Goal: Task Accomplishment & Management: Manage account settings

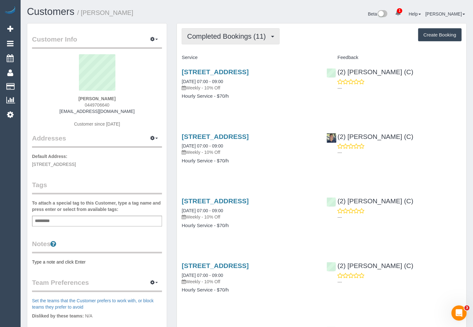
click at [265, 32] on span "Completed Bookings (11)" at bounding box center [228, 36] width 82 height 8
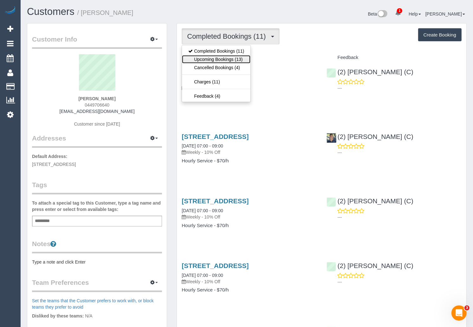
click at [227, 62] on link "Upcoming Bookings (13)" at bounding box center [216, 59] width 69 height 8
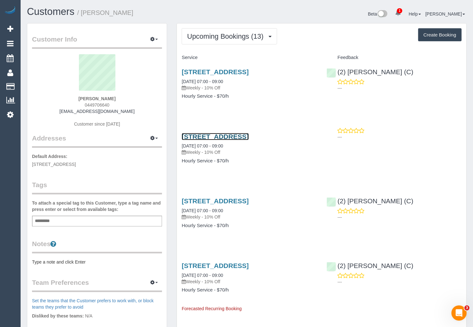
click at [208, 140] on link "7/1070 Lygon Street, 7, Carlton North, VIC 3054" at bounding box center [215, 136] width 67 height 7
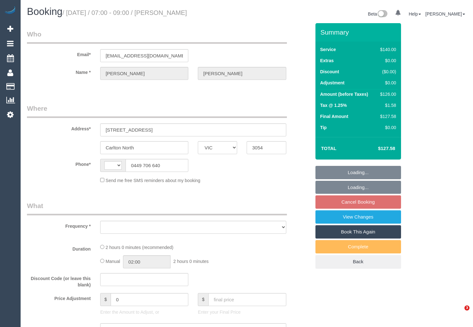
select select "VIC"
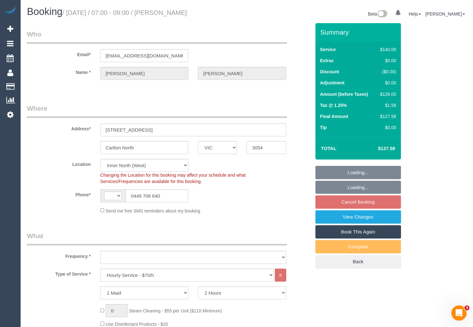
select select "string:AU"
select select "object:718"
select select "string:stripe-pm_1RY0dK2GScqysDRV1CcFLDH8"
select select "number:29"
select select "number:14"
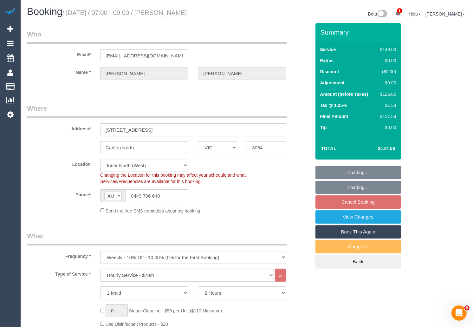
select select "number:19"
select select "number:22"
select select "number:34"
select select "number:26"
select select "object:1773"
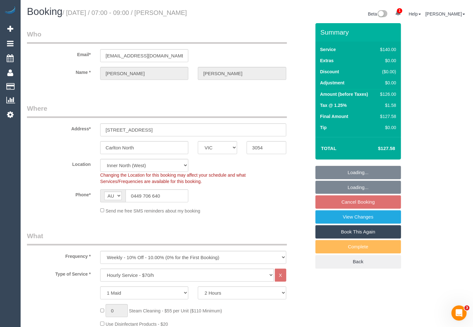
select select "spot1"
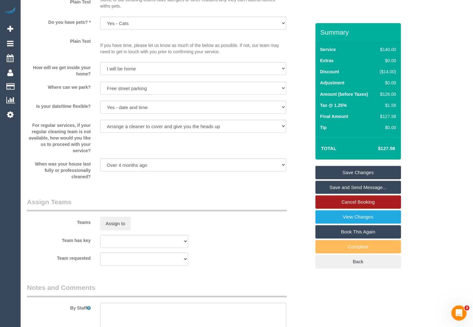
scroll to position [656, 0]
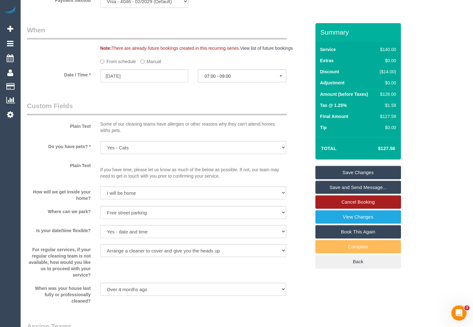
click at [390, 203] on link "Cancel Booking" at bounding box center [359, 201] width 86 height 13
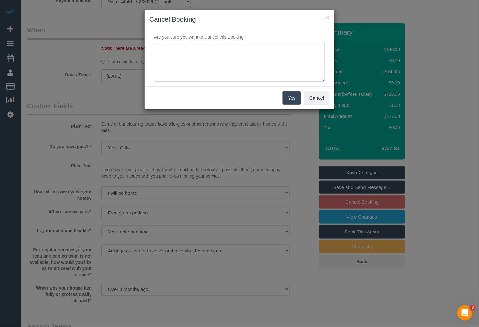
click at [234, 68] on textarea at bounding box center [239, 62] width 171 height 39
drag, startPoint x: 235, startPoint y: 50, endPoint x: 155, endPoint y: 46, distance: 81.0
click at [155, 46] on textarea at bounding box center [239, 62] width 171 height 39
type textarea "C"
drag, startPoint x: 288, startPoint y: 50, endPoint x: 162, endPoint y: 37, distance: 126.0
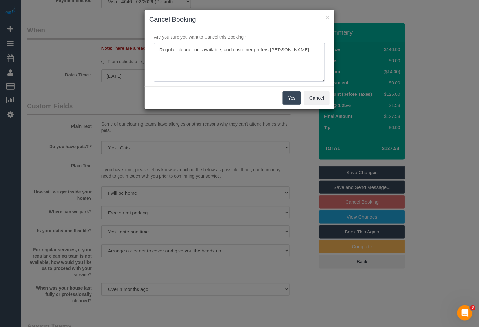
click at [162, 37] on div "Are you sure you want to Cancel this Booking?" at bounding box center [239, 57] width 190 height 57
type textarea "Customer prefers regular cleaner - via email HB"
click at [287, 98] on button "Yes" at bounding box center [291, 97] width 18 height 13
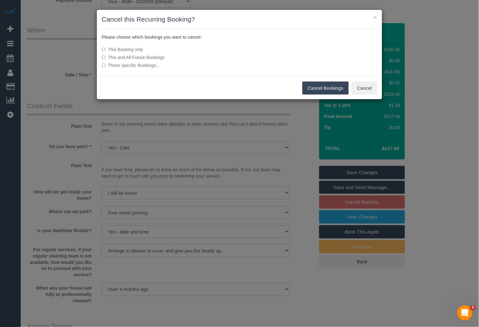
click at [320, 88] on button "Cancel Bookings" at bounding box center [325, 88] width 47 height 13
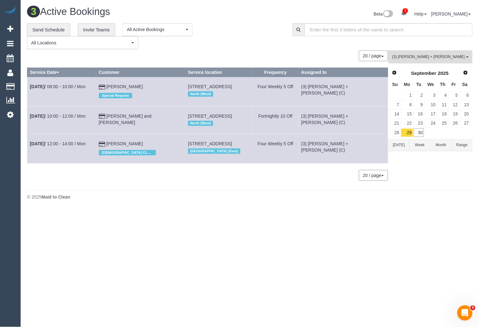
click at [204, 231] on body "1 Beta Your Notifications You have 0 alerts × You have 2 to charge for [DATE] A…" at bounding box center [239, 163] width 479 height 327
click at [9, 116] on icon at bounding box center [10, 115] width 7 height 8
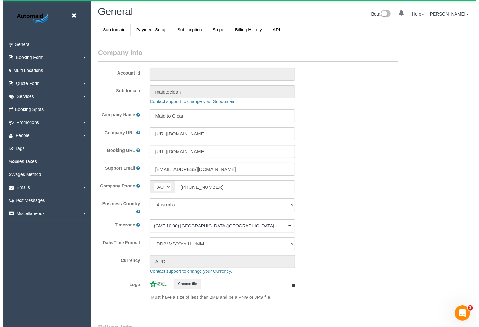
scroll to position [1483, 473]
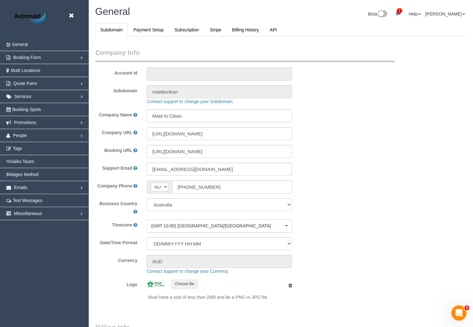
select select "1"
click at [78, 135] on link "People" at bounding box center [44, 135] width 89 height 13
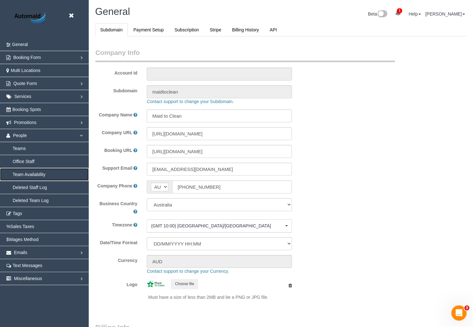
click at [43, 171] on link "Team Availability" at bounding box center [44, 174] width 89 height 13
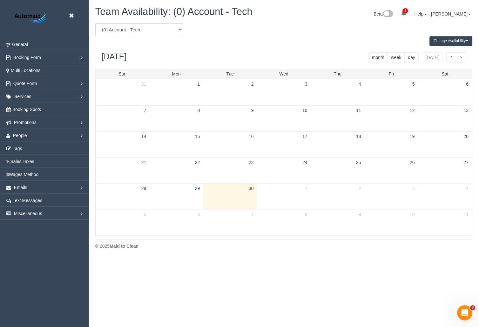
scroll to position [259, 479]
click at [129, 31] on select "(0) Account - Tech (0) Office (0) [PERSON_NAME] Test Account (1) [PERSON_NAME] …" at bounding box center [139, 29] width 88 height 13
click at [157, 27] on select "(0) Account - Tech (0) Office (0) [PERSON_NAME] Test Account (1) [PERSON_NAME] …" at bounding box center [139, 29] width 88 height 13
select select "number:57831"
click at [95, 23] on select "(0) Account - Tech (0) Office (0) [PERSON_NAME] Test Account (1) [PERSON_NAME] …" at bounding box center [139, 29] width 88 height 13
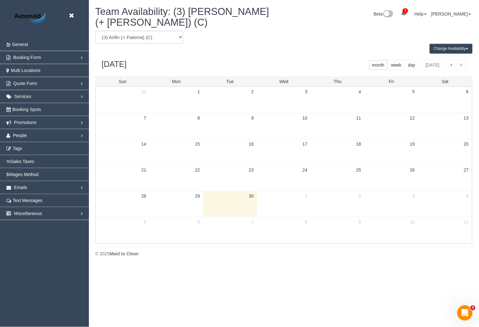
scroll to position [31465, 31253]
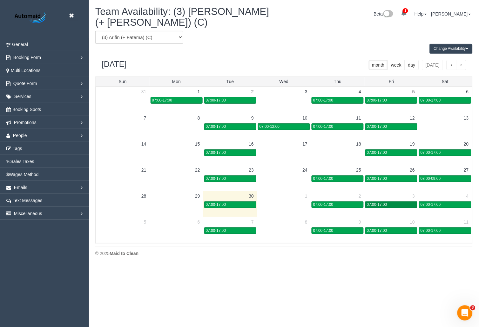
click at [405, 204] on div "07:00-17:00" at bounding box center [390, 204] width 49 height 5
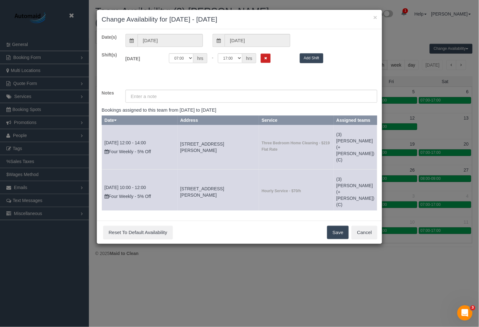
scroll to position [1, 0]
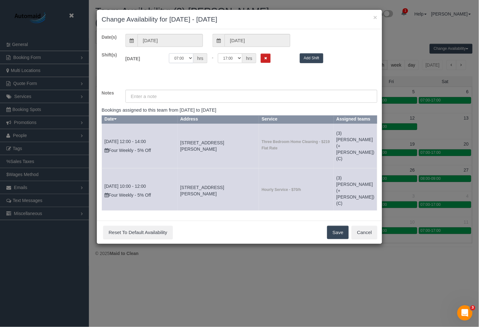
click at [190, 59] on select "00:00 00:05 00:10 00:15 00:20 00:25 00:30 00:35 00:40 00:45 00:50 00:55 01:00 0…" at bounding box center [181, 58] width 24 height 10
select select "string:10:00"
click at [169, 53] on select "00:00 00:05 00:10 00:15 00:20 00:25 00:30 00:35 00:40 00:45 00:50 00:55 01:00 0…" at bounding box center [181, 58] width 24 height 10
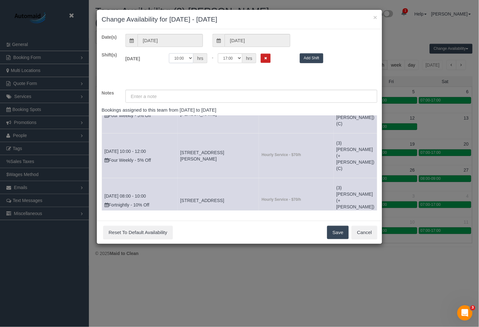
scroll to position [41, 0]
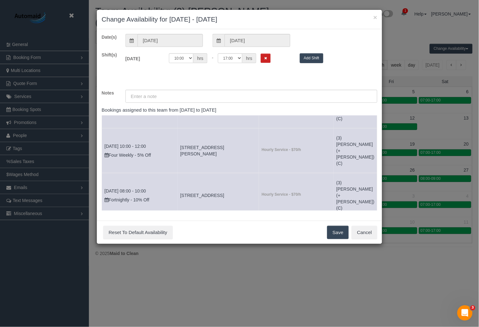
click at [338, 235] on button "Save" at bounding box center [338, 232] width 22 height 13
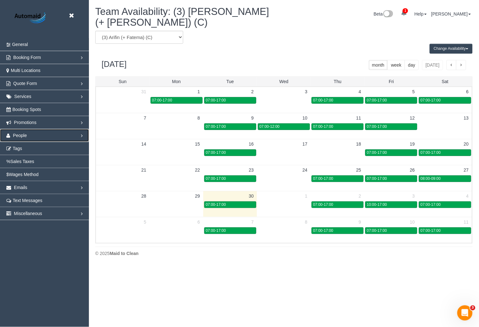
click at [46, 135] on link "People" at bounding box center [44, 135] width 89 height 13
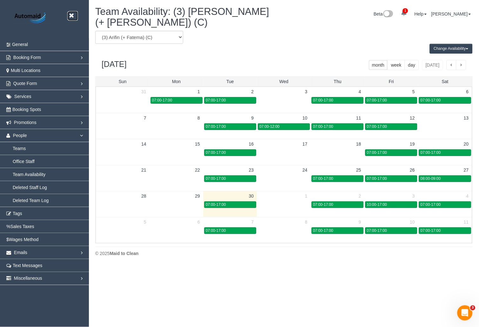
click at [73, 15] on icon at bounding box center [71, 16] width 8 height 8
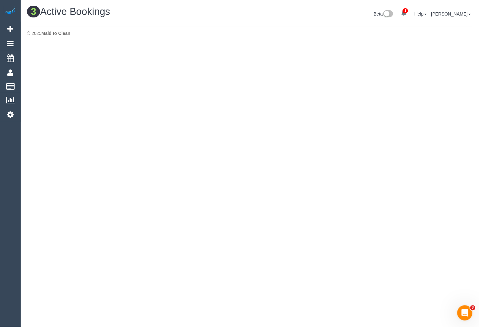
scroll to position [210, 479]
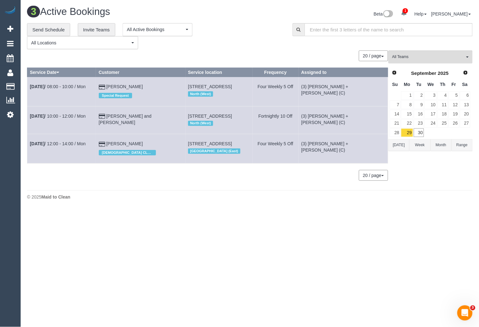
click at [367, 54] on button "20 / page" at bounding box center [373, 55] width 29 height 11
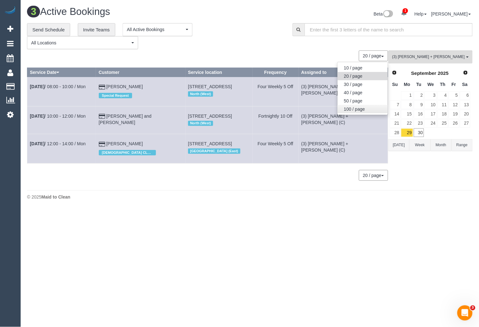
click at [356, 110] on link "100 / page" at bounding box center [362, 109] width 50 height 8
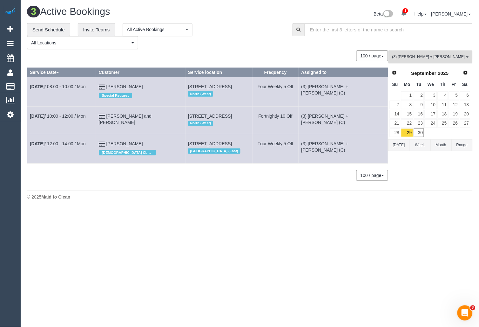
click at [424, 56] on span "(3) [PERSON_NAME] + [PERSON_NAME] (C)" at bounding box center [428, 56] width 72 height 5
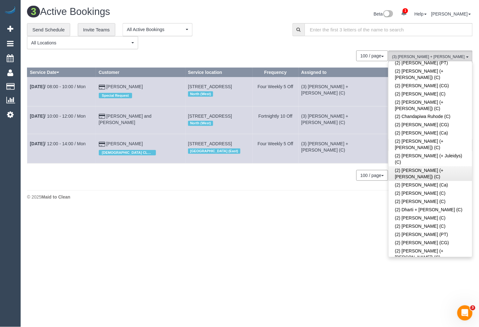
scroll to position [0, 0]
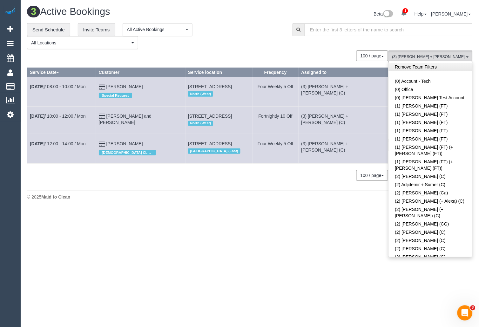
click at [429, 68] on link "Remove Team Filters" at bounding box center [429, 67] width 83 height 8
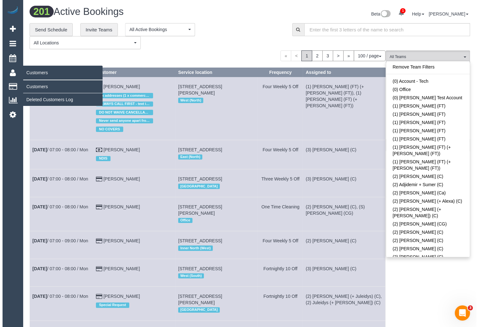
scroll to position [3600, 473]
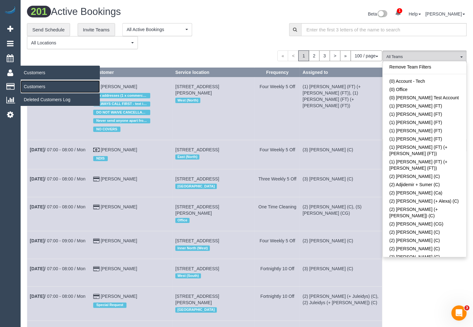
click at [34, 83] on link "Customers" at bounding box center [60, 86] width 79 height 13
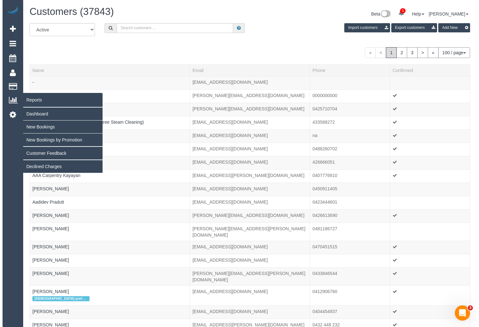
scroll to position [1541, 473]
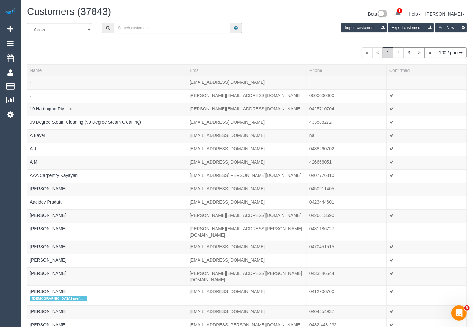
click at [164, 27] on input "text" at bounding box center [172, 28] width 116 height 10
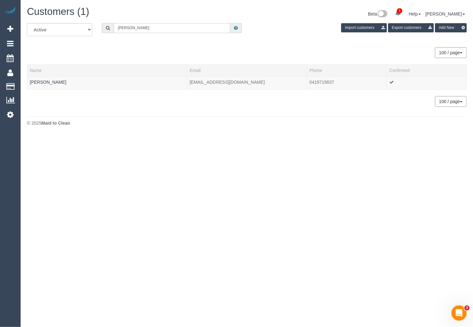
scroll to position [31596, 31253]
type input "Katie Ur"
click at [52, 82] on link "Katie Urquhart" at bounding box center [48, 82] width 36 height 5
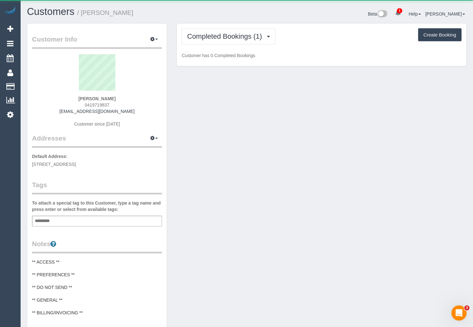
scroll to position [513, 473]
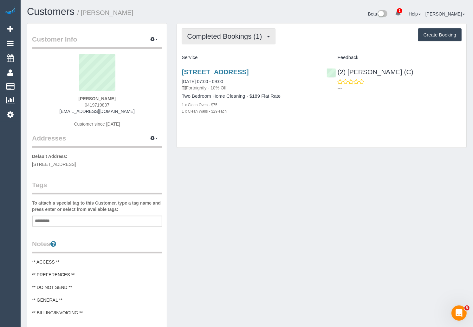
click at [242, 35] on span "Completed Bookings (1)" at bounding box center [226, 36] width 78 height 8
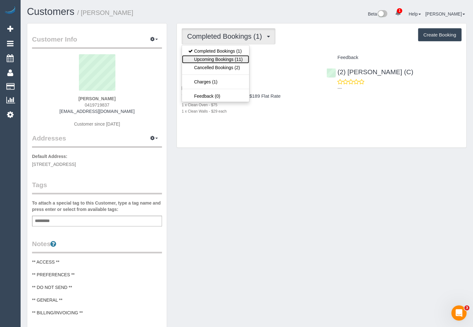
click at [223, 59] on link "Upcoming Bookings (11)" at bounding box center [215, 59] width 67 height 8
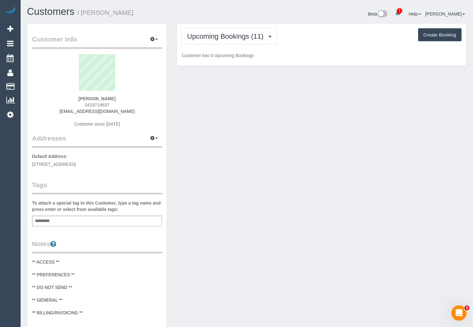
scroll to position [951, 473]
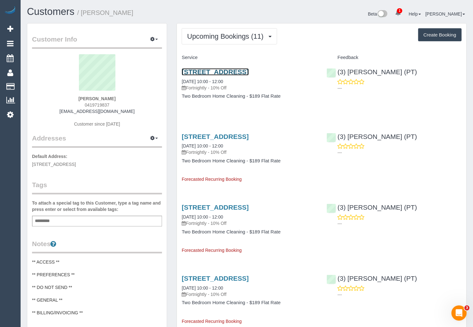
click at [227, 73] on link "11 Wellington St, 805, Collingwood, VIC 3066" at bounding box center [215, 71] width 67 height 7
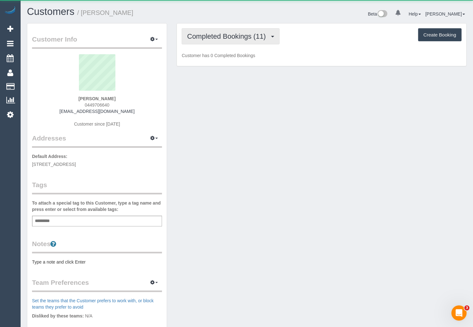
click at [263, 34] on span "Completed Bookings (11)" at bounding box center [228, 36] width 82 height 8
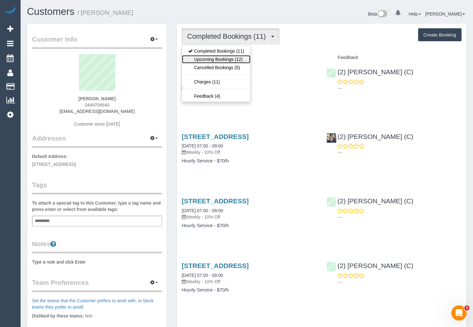
click at [229, 60] on link "Upcoming Bookings (12)" at bounding box center [216, 59] width 69 height 8
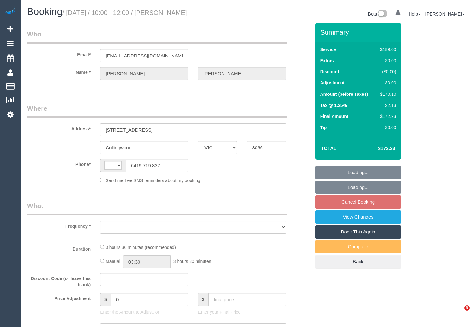
select select "VIC"
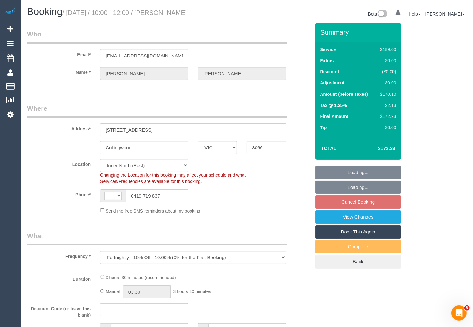
select select "object:443"
select select "number:29"
select select "number:14"
select select "number:20"
select select "number:24"
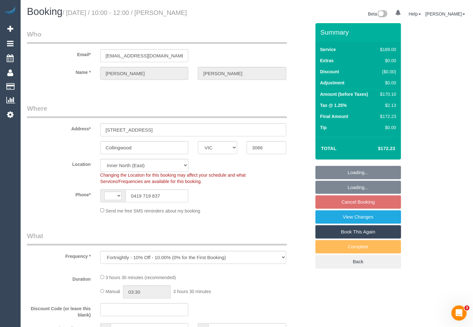
select select "number:35"
select select "number:26"
select select "string:AU"
select select "string:stripe-pm_1Rj6Tu2GScqysDRVwiI3lQLl"
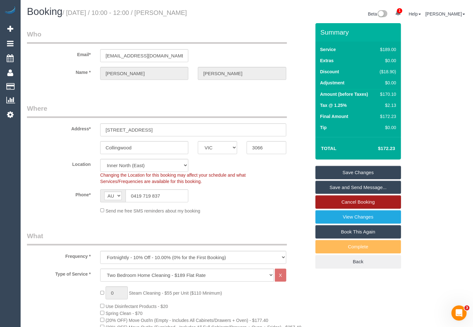
click at [365, 204] on link "Cancel Booking" at bounding box center [359, 201] width 86 height 13
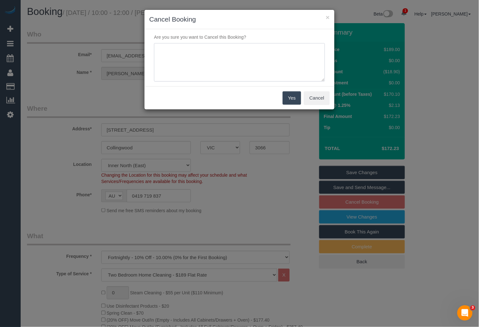
click at [218, 64] on textarea at bounding box center [239, 62] width 171 height 39
type textarea "Customer wants to skip this one via SMS HB"
click at [292, 97] on button "Yes" at bounding box center [291, 97] width 18 height 13
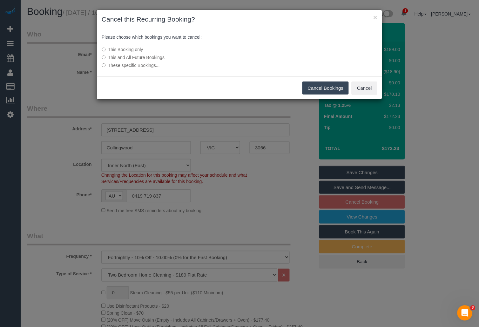
click at [332, 87] on button "Cancel Bookings" at bounding box center [325, 88] width 47 height 13
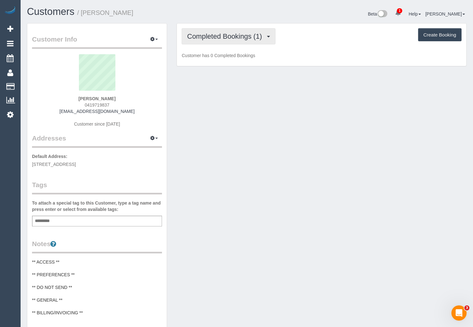
click at [231, 35] on span "Completed Bookings (1)" at bounding box center [226, 36] width 78 height 8
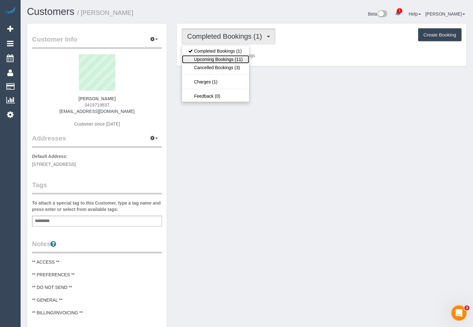
click at [210, 61] on link "Upcoming Bookings (11)" at bounding box center [215, 59] width 67 height 8
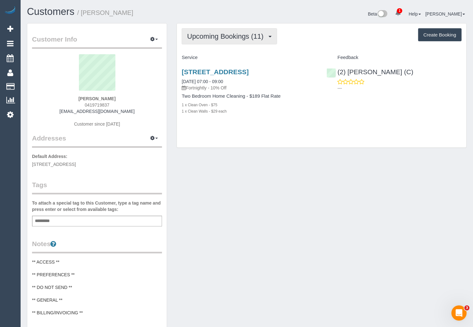
click at [222, 37] on span "Upcoming Bookings (11)" at bounding box center [227, 36] width 80 height 8
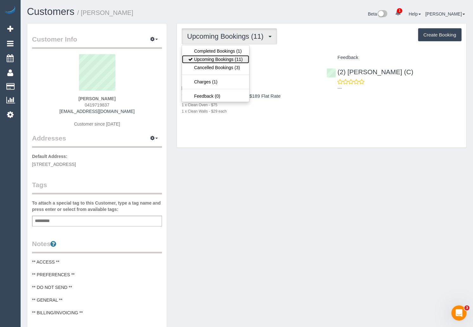
click at [220, 58] on link "Upcoming Bookings (11)" at bounding box center [215, 59] width 67 height 8
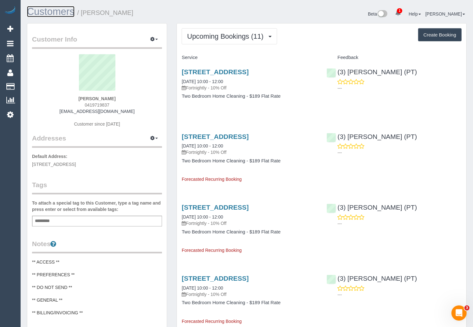
click at [44, 10] on link "Customers" at bounding box center [51, 11] width 48 height 11
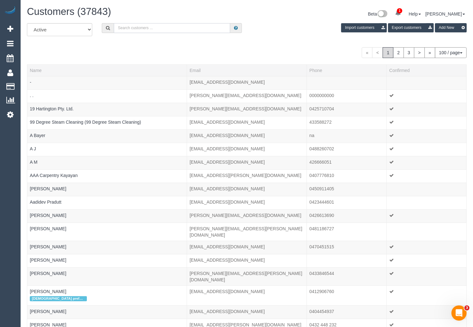
click at [156, 27] on input "text" at bounding box center [172, 28] width 116 height 10
paste input "Charmaine Jeffut"
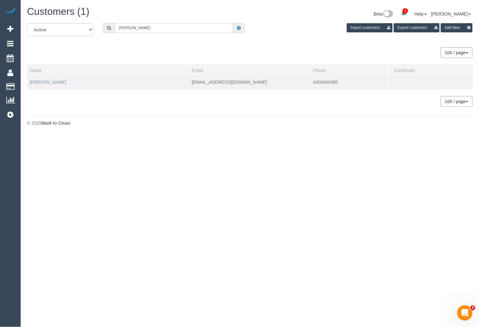
type input "Charmaine Jeffut"
click at [59, 80] on link "Charmaine Jeffut" at bounding box center [48, 82] width 36 height 5
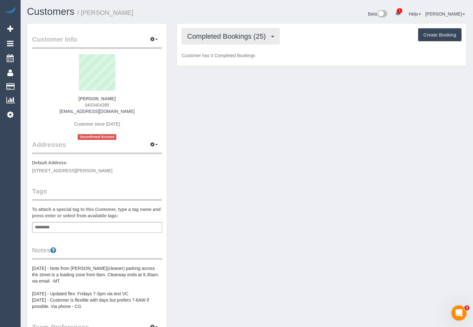
click at [238, 31] on button "Completed Bookings (25)" at bounding box center [231, 36] width 98 height 16
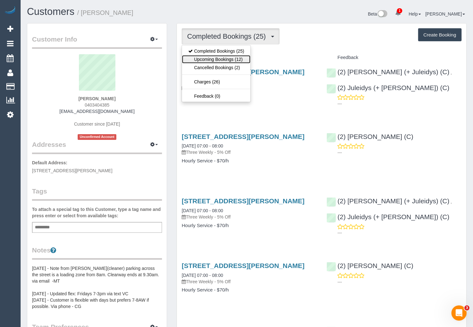
click at [233, 61] on link "Upcoming Bookings (12)" at bounding box center [216, 59] width 69 height 8
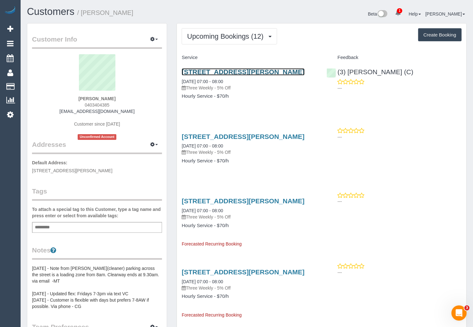
click at [240, 72] on link "1/22 Nicholson Street, Fitzroy North, VIC 3068" at bounding box center [243, 71] width 123 height 7
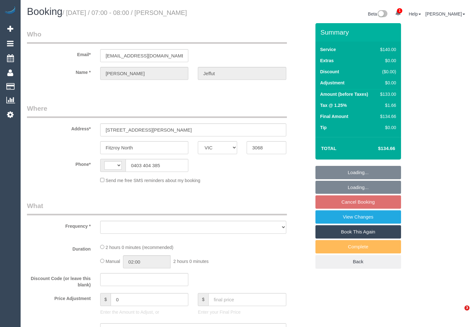
select select "VIC"
select select "string:AU"
select select "object:537"
select select "string:stripe-pm_1Oa6xw2GScqysDRVVgSqSt3T"
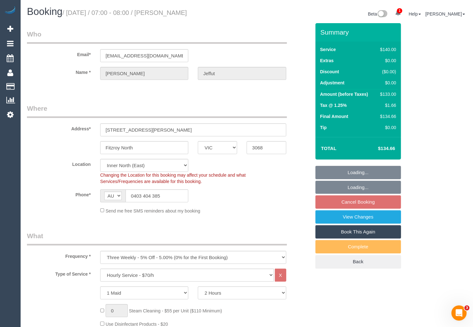
select select "object:858"
select select "number:29"
select select "number:14"
select select "number:19"
select select "number:22"
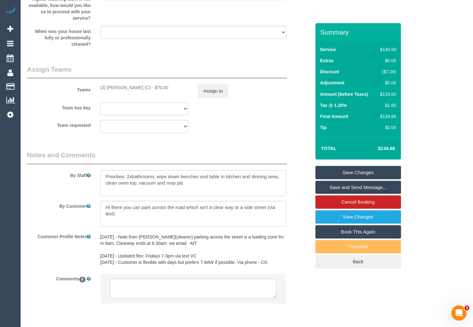
scroll to position [977, 0]
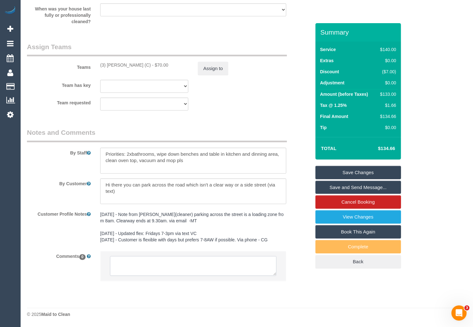
click at [211, 266] on textarea at bounding box center [193, 266] width 166 height 20
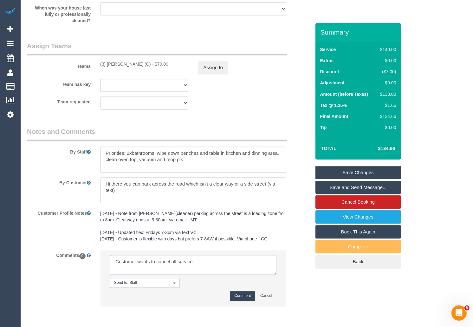
type textarea "Customer wants to cancel all services"
click at [373, 202] on link "Cancel Booking" at bounding box center [359, 201] width 86 height 13
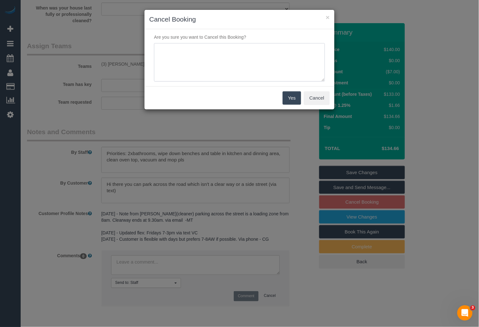
click at [221, 57] on textarea at bounding box center [239, 62] width 171 height 39
click at [248, 49] on textarea at bounding box center [239, 62] width 171 height 39
type textarea "Customer wants to cancel all her services, no reason given waiting for more inf…"
click at [294, 97] on button "Yes" at bounding box center [291, 97] width 18 height 13
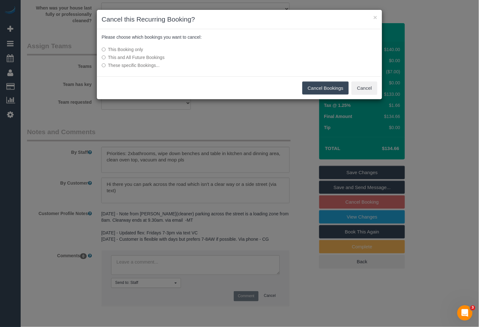
click at [117, 57] on label "This and All Future Bookings" at bounding box center [192, 57] width 181 height 6
click at [320, 86] on button "Cancel Bookings" at bounding box center [325, 88] width 47 height 13
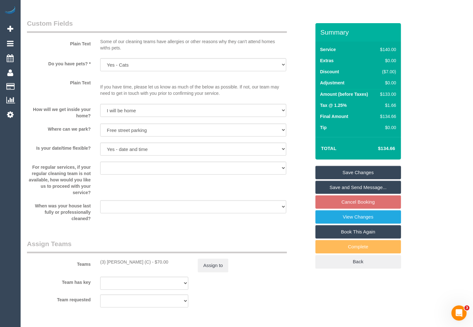
scroll to position [1004, 0]
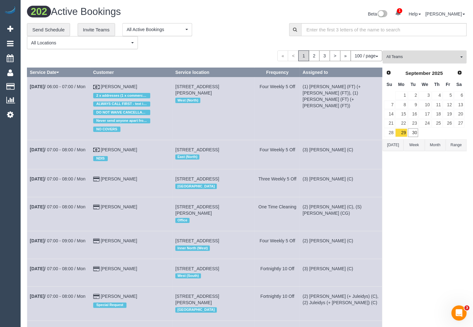
click at [407, 56] on span "All Teams" at bounding box center [423, 56] width 72 height 5
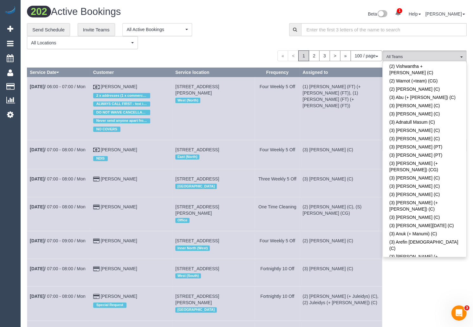
scroll to position [1314, 0]
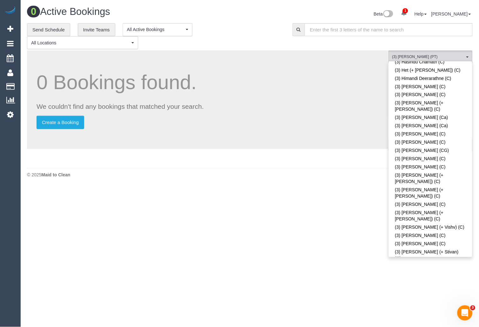
click at [269, 187] on div "0 Active Bookings Beta 1 Your Notifications You have 0 alerts × You have 2 to c…" at bounding box center [250, 93] width 458 height 187
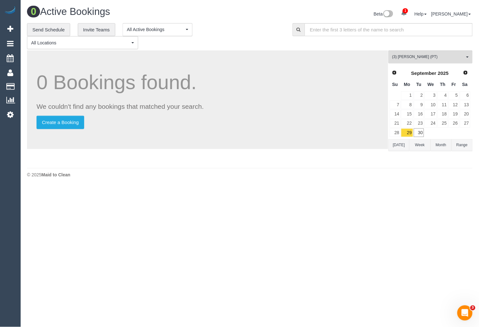
click at [392, 146] on button "[DATE]" at bounding box center [398, 145] width 21 height 12
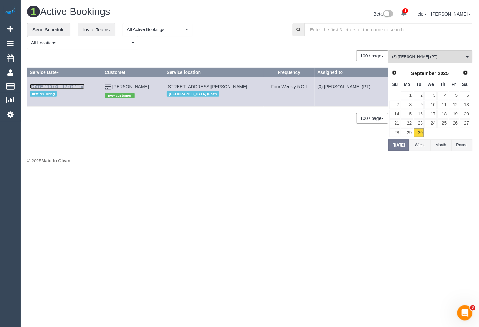
click at [44, 86] on b "[DATE]" at bounding box center [37, 86] width 15 height 5
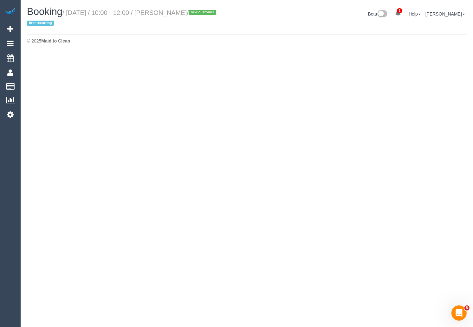
select select "VIC"
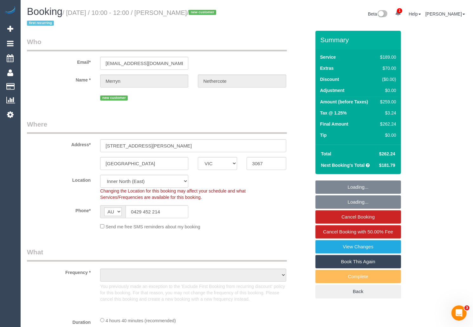
select select "object:4865"
select select "string:stripe-pm_1S9GsS2GScqysDRVEZqnjPly"
select select "object:5033"
select select "number:28"
select select "number:14"
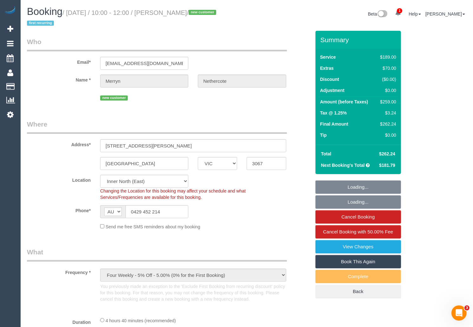
select select "number:19"
select select "number:22"
select select "number:34"
select select "number:13"
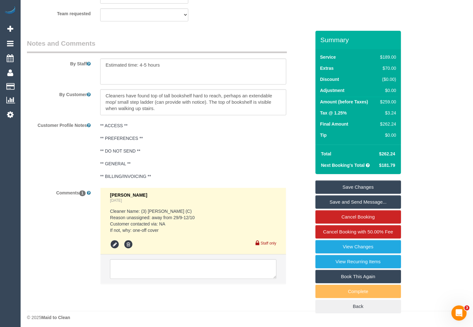
scroll to position [1131, 0]
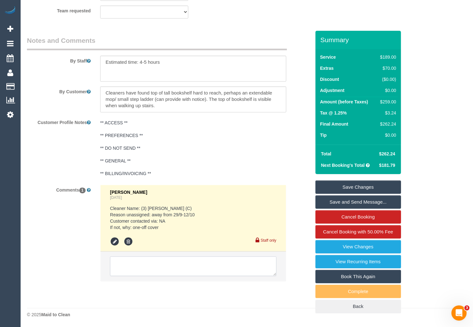
click at [157, 267] on textarea at bounding box center [193, 266] width 166 height 20
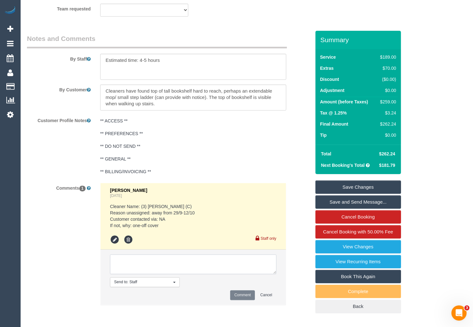
paste textarea "Cleaner(s) Unassigned: Reason Unassigned: Contact via: Which message sent: Addi…"
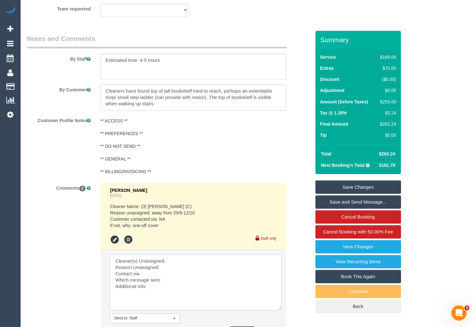
drag, startPoint x: 274, startPoint y: 274, endPoint x: 280, endPoint y: 313, distance: 38.8
click at [280, 310] on textarea at bounding box center [196, 282] width 172 height 56
click at [206, 261] on textarea at bounding box center [196, 283] width 172 height 58
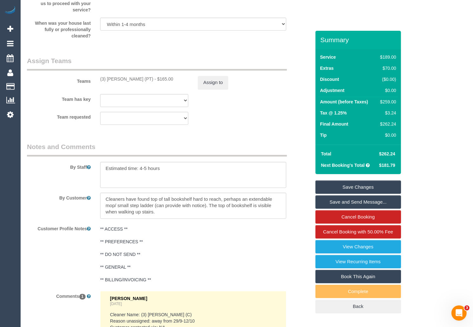
scroll to position [1001, 0]
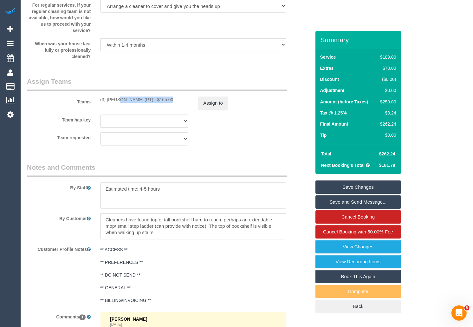
drag, startPoint x: 97, startPoint y: 101, endPoint x: 149, endPoint y: 101, distance: 52.7
click at [149, 101] on div "(3) Passang Tamang (PT) - $165.00" at bounding box center [145, 100] width 98 height 6
copy div "(3) [PERSON_NAME] (PT)"
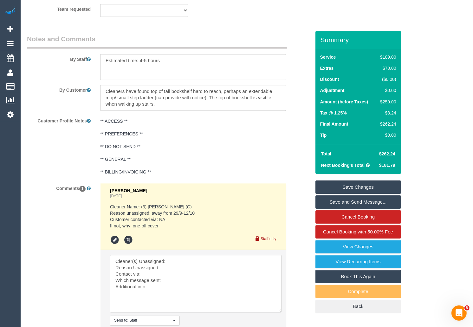
scroll to position [1195, 0]
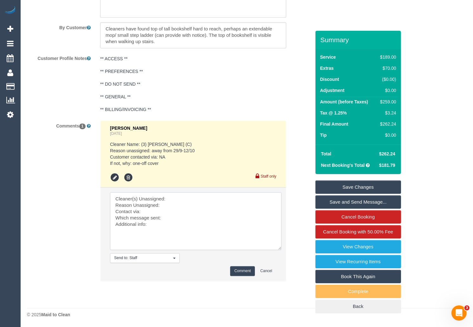
click at [191, 199] on textarea at bounding box center [196, 221] width 172 height 58
paste textarea "(3) [PERSON_NAME] (PT)"
click at [193, 206] on textarea at bounding box center [196, 221] width 172 height 58
click at [181, 209] on textarea at bounding box center [196, 221] width 172 height 58
click at [138, 229] on textarea at bounding box center [196, 221] width 172 height 58
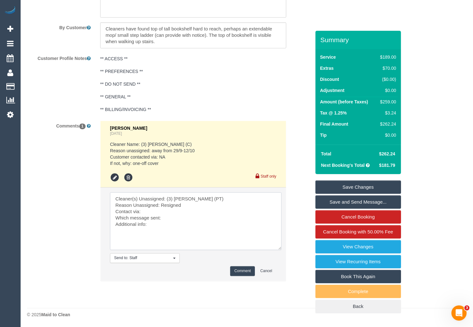
click at [176, 226] on textarea at bounding box center [196, 221] width 172 height 58
click at [195, 212] on textarea at bounding box center [196, 221] width 172 height 58
click at [189, 219] on textarea at bounding box center [196, 221] width 172 height 58
click at [159, 229] on textarea at bounding box center [196, 221] width 172 height 58
click at [178, 219] on textarea at bounding box center [196, 221] width 172 height 58
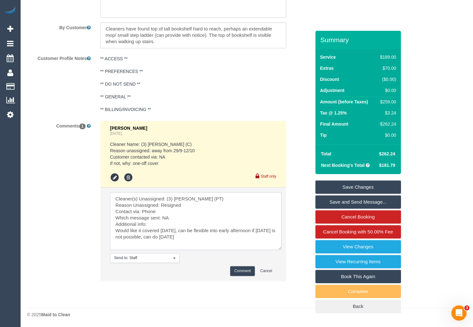
type textarea "Cleaner(s) Unassigned: (3) Passang Tamang (PT) Reason Unassigned: Resigned Cont…"
click at [239, 272] on button "Comment" at bounding box center [242, 271] width 25 height 10
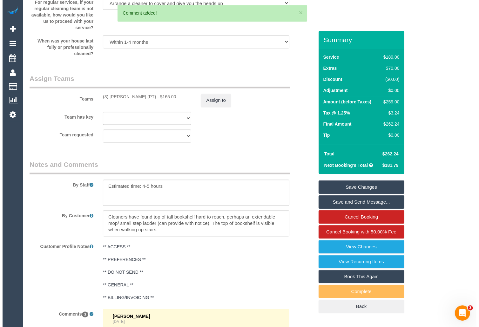
scroll to position [1001, 0]
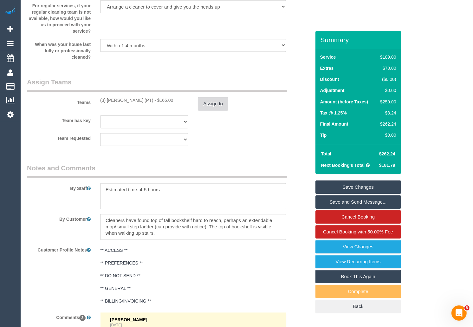
click at [220, 104] on button "Assign to" at bounding box center [213, 103] width 30 height 13
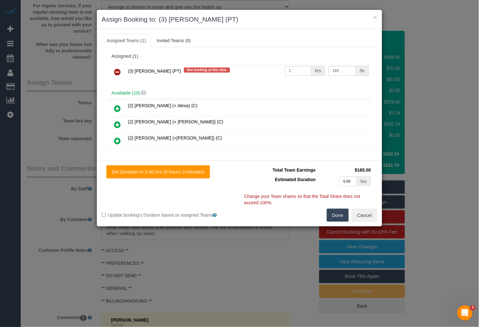
click at [118, 73] on icon at bounding box center [117, 72] width 7 height 8
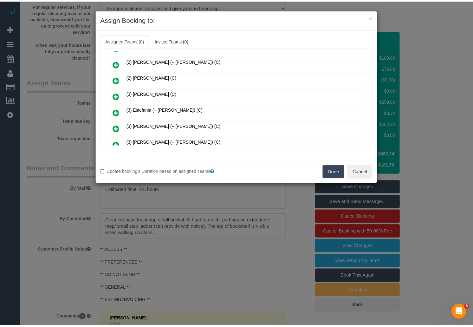
scroll to position [176, 0]
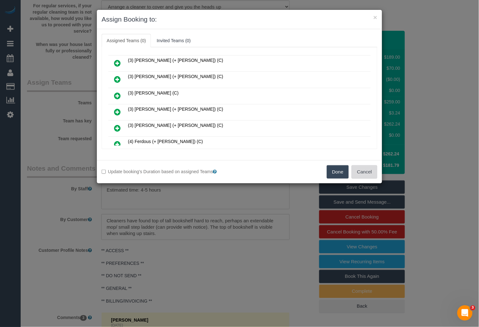
click at [371, 170] on button "Cancel" at bounding box center [364, 171] width 26 height 13
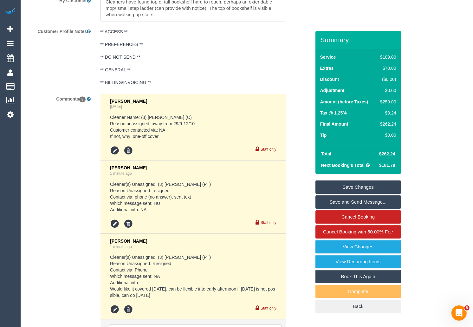
scroll to position [973, 0]
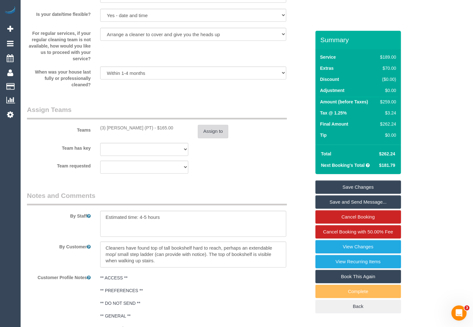
click at [219, 132] on button "Assign to" at bounding box center [213, 131] width 30 height 13
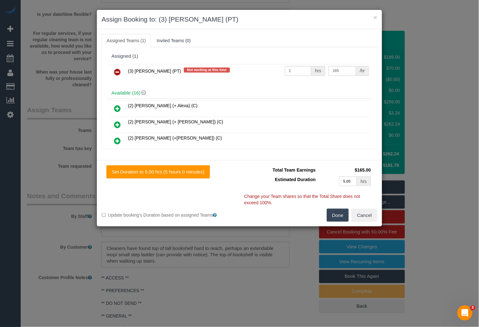
click at [117, 70] on icon at bounding box center [117, 72] width 7 height 8
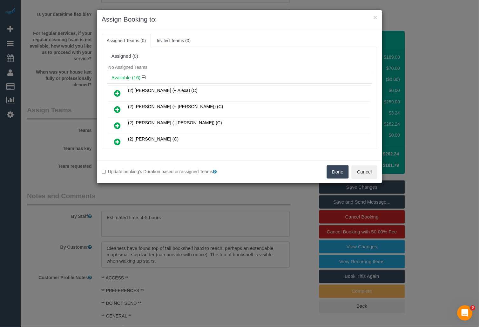
click at [335, 174] on button "Done" at bounding box center [338, 171] width 22 height 13
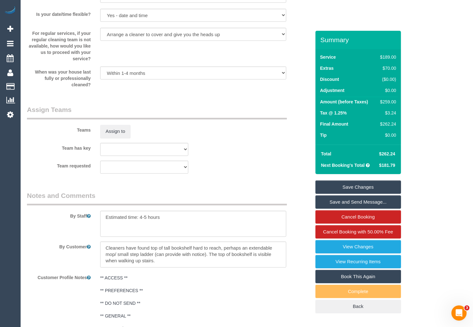
click at [352, 189] on link "Save Changes" at bounding box center [359, 187] width 86 height 13
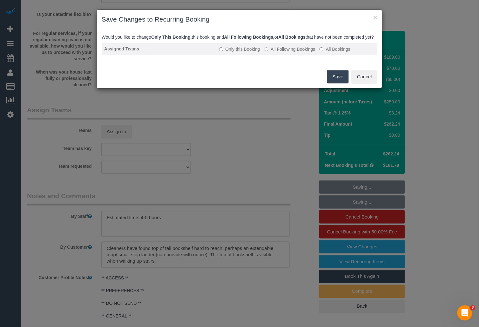
click at [296, 52] on label "All Following Bookings" at bounding box center [289, 49] width 51 height 6
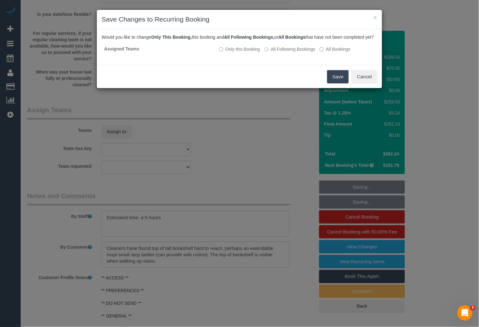
click at [339, 83] on button "Save" at bounding box center [338, 76] width 22 height 13
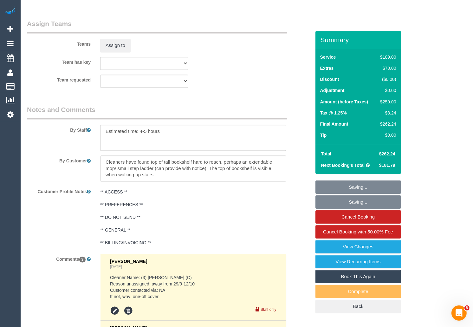
scroll to position [1077, 0]
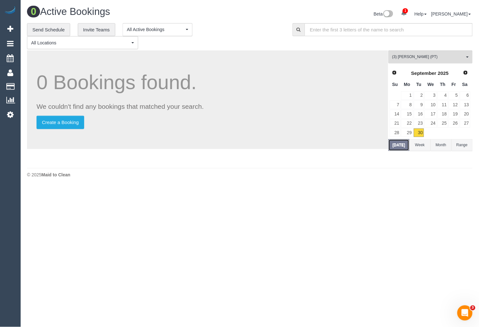
click at [396, 148] on button "[DATE]" at bounding box center [398, 145] width 21 height 12
click at [435, 58] on span "(3) [PERSON_NAME] (PT)" at bounding box center [428, 56] width 72 height 5
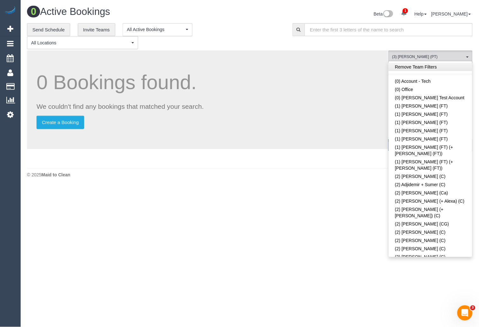
click at [451, 69] on link "Remove Team Filters" at bounding box center [429, 67] width 83 height 8
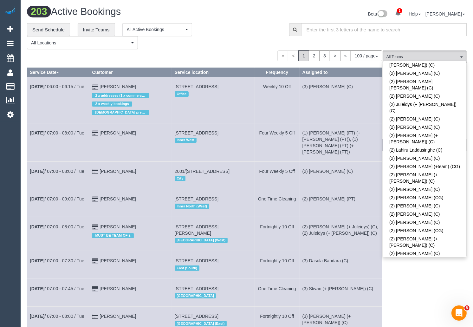
scroll to position [1083, 0]
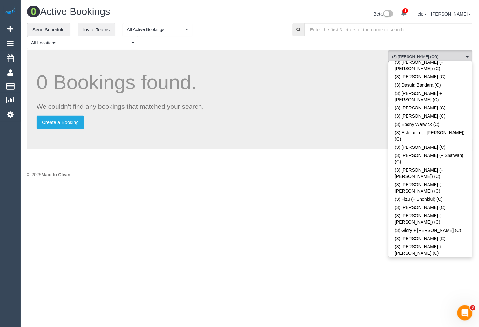
drag, startPoint x: 427, startPoint y: 154, endPoint x: 428, endPoint y: 162, distance: 7.8
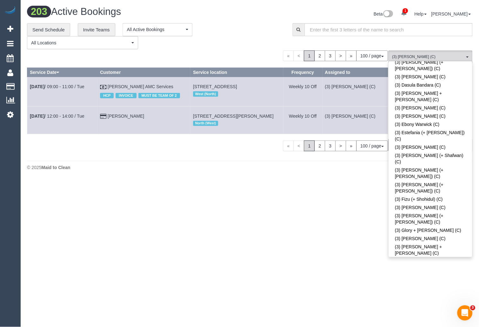
click at [299, 233] on body "1 Beta Your Notifications You have 0 alerts × You have 2 to charge for 29/09/20…" at bounding box center [239, 163] width 479 height 327
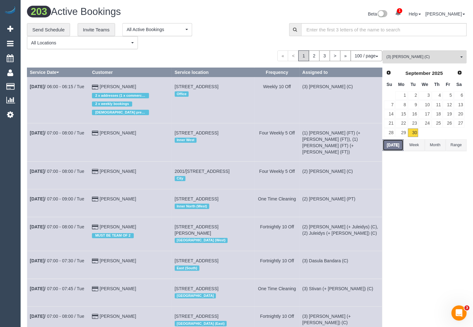
click at [395, 146] on button "[DATE]" at bounding box center [393, 145] width 21 height 12
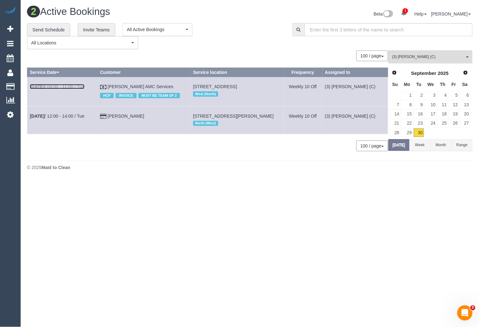
click at [44, 88] on b "Sep 30th" at bounding box center [37, 86] width 15 height 5
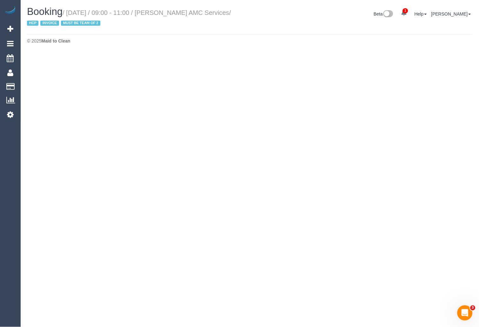
select select "VIC"
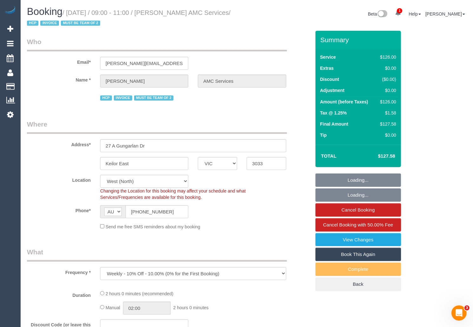
select select "object:15866"
select select "120"
select select "number:28"
select select "number:14"
select select "number:19"
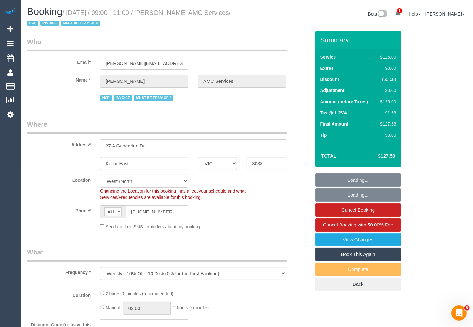
select select "number:24"
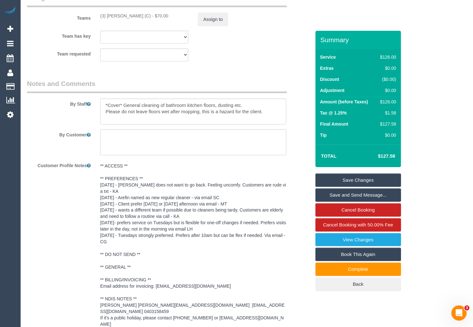
scroll to position [848, 0]
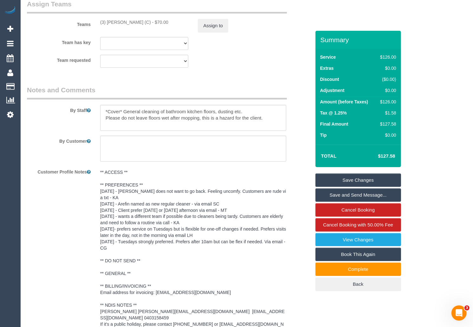
drag, startPoint x: 106, startPoint y: 177, endPoint x: 142, endPoint y: 177, distance: 35.5
click at [142, 177] on pre "** ACCESS ** ** PREFERENCES ** 18/08/2025 - Murat does not want to go back. Fee…" at bounding box center [193, 251] width 186 height 165
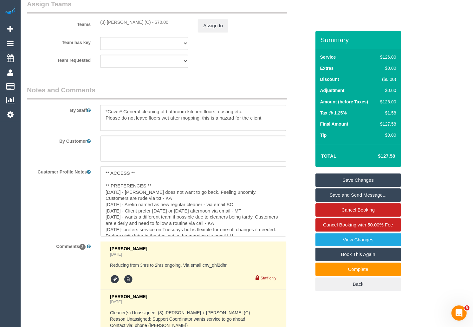
click at [56, 202] on div "Customer Profile Notes ** ACCESS ** ** PREFERENCES ** 18/08/2025 - Murat does n…" at bounding box center [169, 202] width 294 height 70
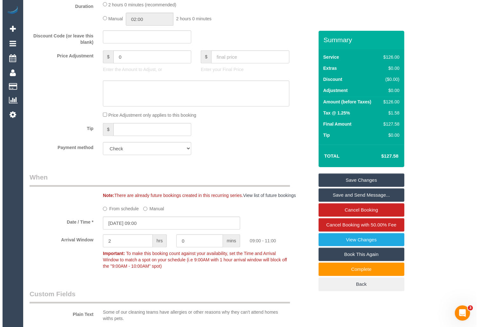
scroll to position [0, 0]
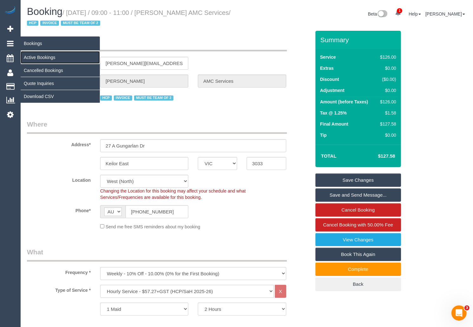
click at [43, 59] on link "Active Bookings" at bounding box center [60, 57] width 79 height 13
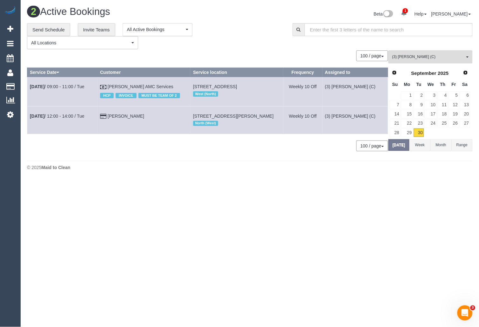
click at [441, 64] on div "(3) Jonathan Canchila (C) All Teams Remove Team Filters (0) Account - Tech (0) …" at bounding box center [430, 103] width 84 height 107
click at [444, 57] on span "(3) [PERSON_NAME] (C)" at bounding box center [428, 56] width 72 height 5
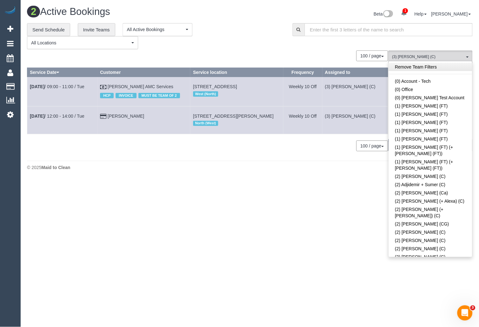
click at [435, 66] on link "Remove Team Filters" at bounding box center [429, 67] width 83 height 8
click at [356, 203] on body "1 Beta Your Notifications You have 0 alerts × You have 3 to charge for 29/09/20…" at bounding box center [239, 163] width 479 height 327
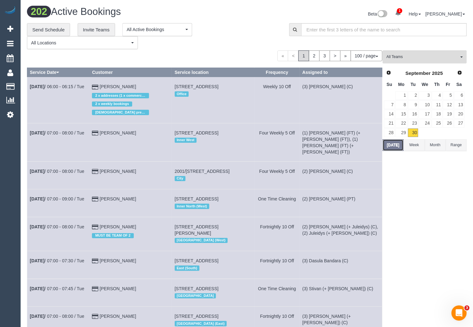
click at [392, 143] on button "[DATE]" at bounding box center [393, 145] width 21 height 12
click at [401, 54] on button "All Teams" at bounding box center [425, 56] width 84 height 13
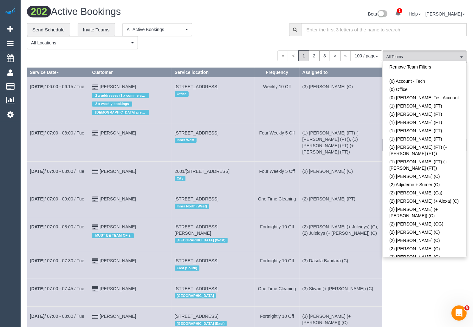
scroll to position [828, 0]
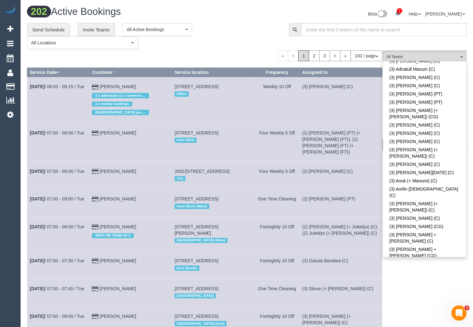
click at [441, 327] on link "(3) [PERSON_NAME] (C)" at bounding box center [424, 332] width 83 height 8
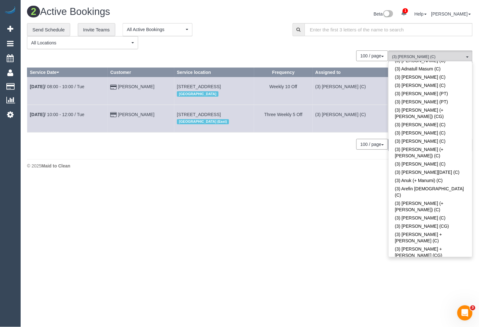
click at [248, 48] on div "**********" at bounding box center [155, 36] width 256 height 26
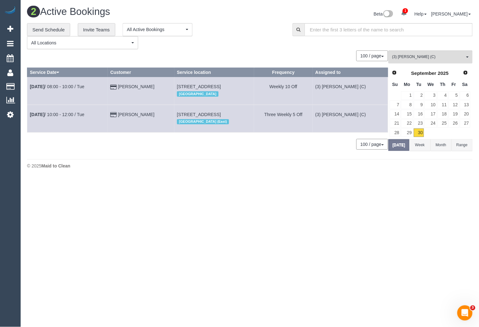
click at [134, 142] on div "100 / page 10 / page 20 / page 30 / page 40 / page 50 / page 100 / page" at bounding box center [207, 144] width 361 height 11
click at [37, 116] on b "Sep 30th" at bounding box center [37, 114] width 15 height 5
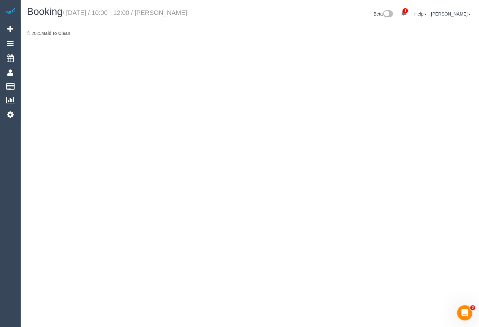
select select "VIC"
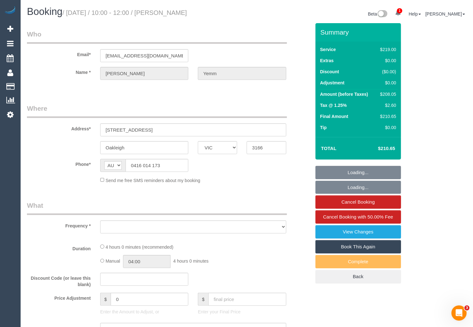
select select "object:20469"
select select "string:stripe-pm_1RDKKN2GScqysDRV46LlKCXm"
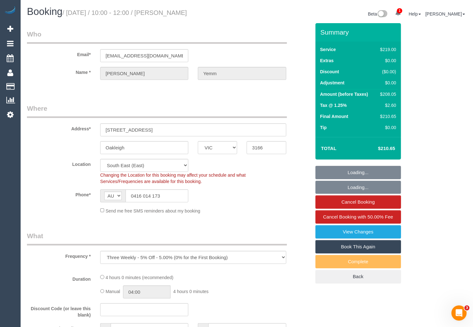
select select "number:30"
select select "number:14"
select select "number:19"
select select "number:25"
select select "number:12"
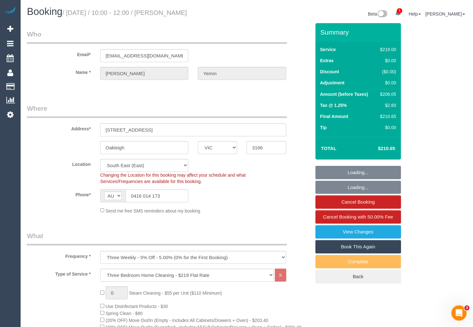
select select "object:21263"
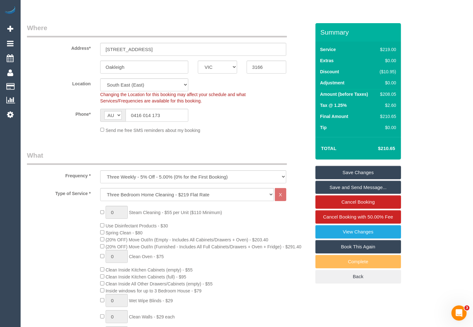
scroll to position [77, 0]
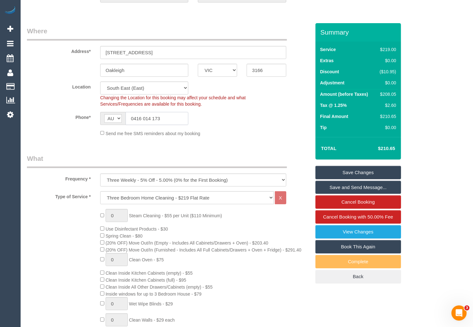
drag, startPoint x: 169, startPoint y: 120, endPoint x: 130, endPoint y: 118, distance: 38.7
click at [130, 118] on input "0416 014 173" at bounding box center [157, 118] width 63 height 13
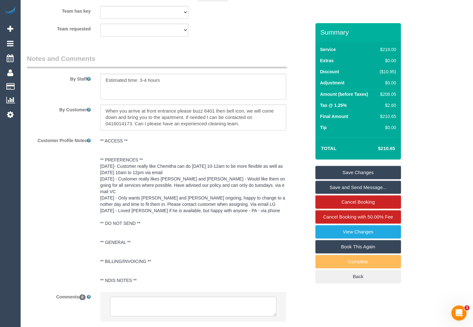
scroll to position [1103, 0]
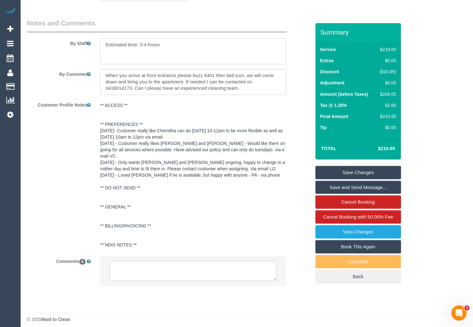
click at [168, 45] on textarea at bounding box center [193, 51] width 186 height 26
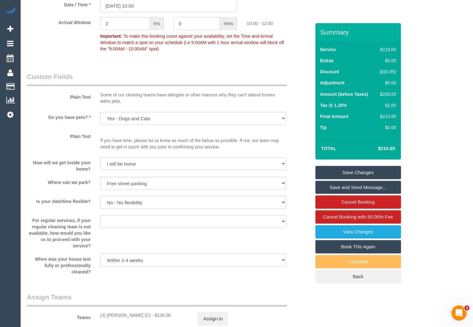
scroll to position [712, 0]
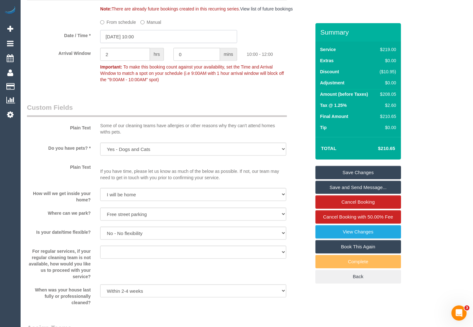
click at [165, 39] on input "30/09/2025 10:00" at bounding box center [168, 36] width 137 height 13
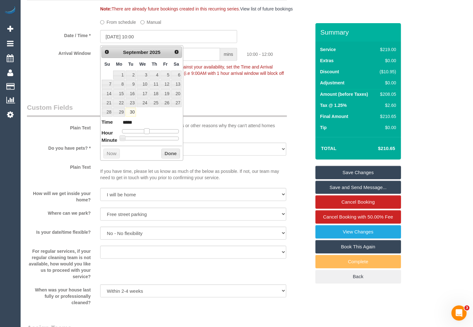
type input "30/09/2025 11:00"
type input "*****"
type input "30/09/2025 12:00"
type input "*****"
drag, startPoint x: 149, startPoint y: 131, endPoint x: 155, endPoint y: 132, distance: 6.1
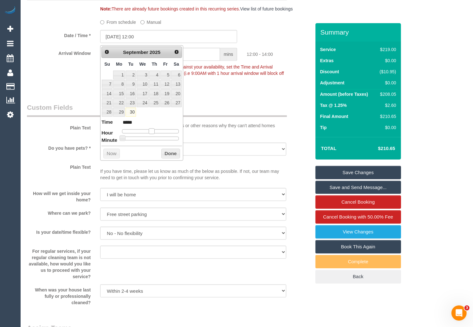
click at [155, 132] on span at bounding box center [152, 132] width 6 height 6
type input "30/09/2025 12:05"
type input "*****"
type input "30/09/2025 12:10"
type input "*****"
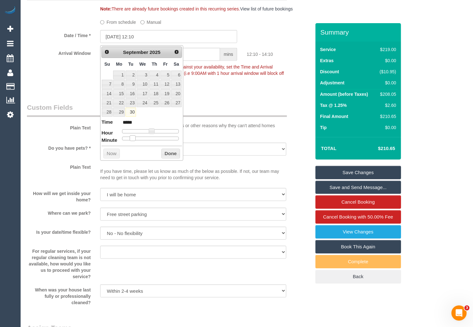
type input "30/09/2025 12:15"
type input "*****"
type input "30/09/2025 12:20"
type input "*****"
type input "30/09/2025 12:25"
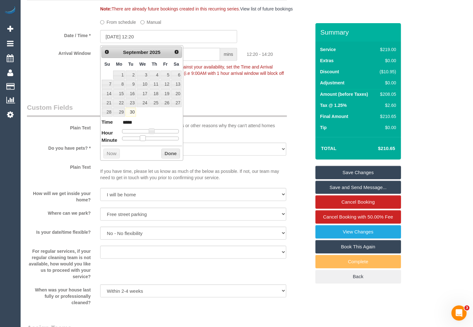
type input "*****"
type input "30/09/2025 12:30"
type input "*****"
drag, startPoint x: 122, startPoint y: 139, endPoint x: 155, endPoint y: 139, distance: 33.0
click at [155, 139] on span at bounding box center [153, 138] width 6 height 6
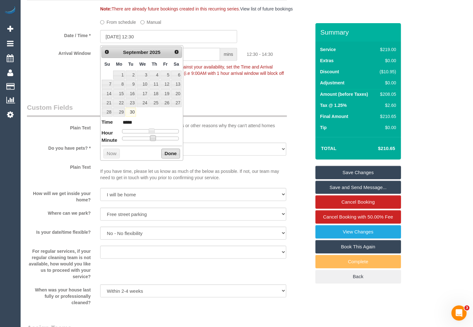
click at [167, 153] on button "Done" at bounding box center [171, 154] width 19 height 10
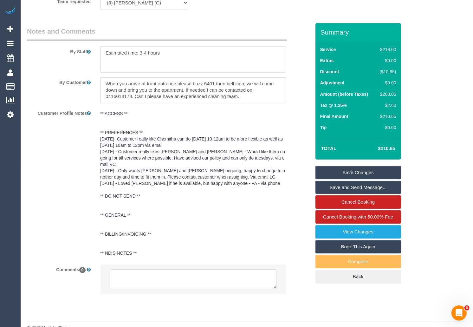
scroll to position [1103, 0]
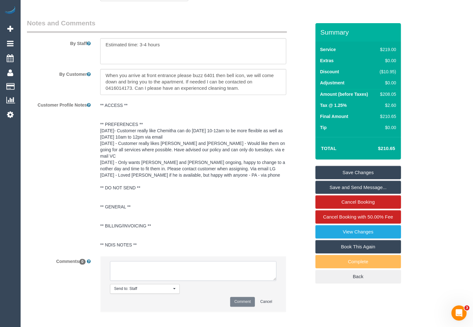
click at [148, 267] on textarea at bounding box center [193, 271] width 166 height 20
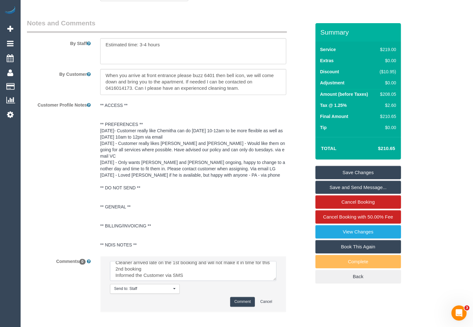
scroll to position [6, 0]
type textarea "Cleaner arrived late on the 1st booking and will not make it in time for this 2…"
click at [244, 298] on button "Comment" at bounding box center [242, 302] width 25 height 10
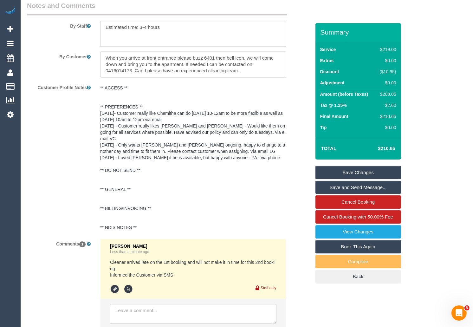
scroll to position [1106, 0]
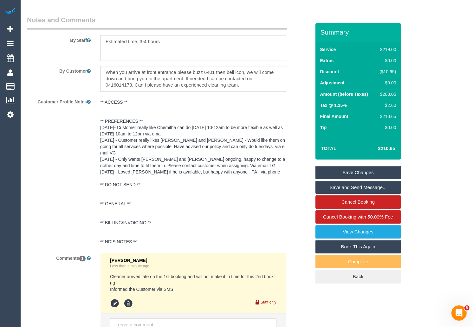
click at [360, 173] on link "Save Changes" at bounding box center [359, 172] width 86 height 13
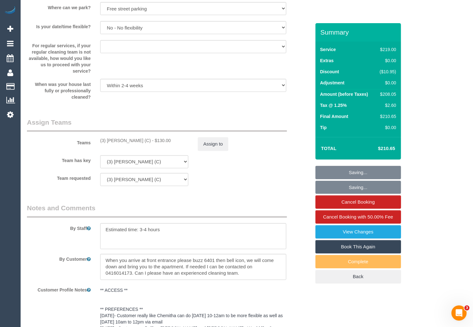
scroll to position [886, 0]
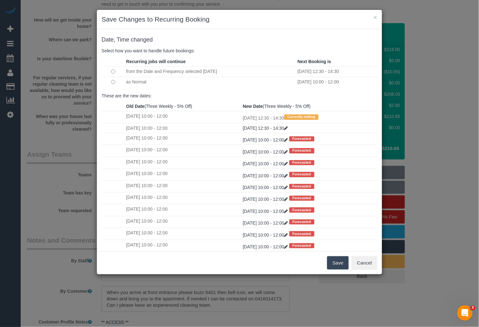
click at [113, 79] on td at bounding box center [113, 82] width 23 height 10
drag, startPoint x: 334, startPoint y: 261, endPoint x: 307, endPoint y: 261, distance: 27.0
click at [334, 261] on button "Save" at bounding box center [338, 262] width 22 height 13
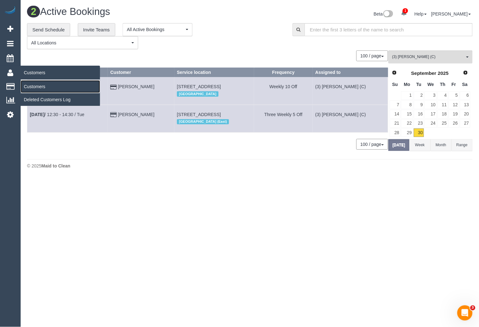
click at [34, 85] on link "Customers" at bounding box center [60, 86] width 79 height 13
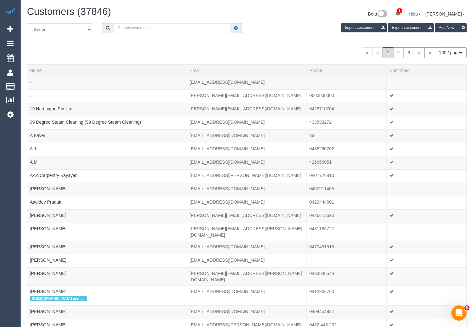
click at [199, 25] on input "text" at bounding box center [172, 28] width 116 height 10
paste input "Sarah Matthews"
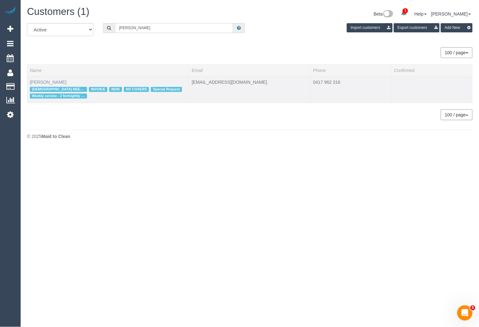
type input "Sarah Matthews"
click at [44, 83] on link "Sarah Matthews" at bounding box center [48, 82] width 36 height 5
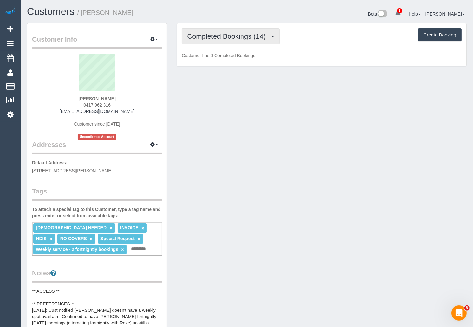
click at [229, 42] on button "Completed Bookings (14)" at bounding box center [231, 36] width 98 height 16
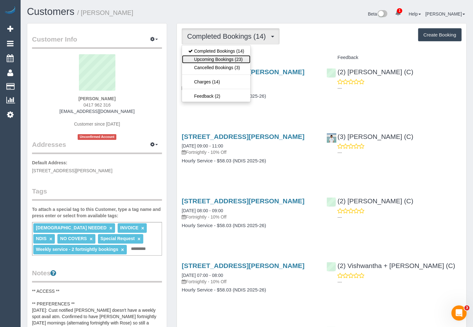
click at [226, 56] on link "Upcoming Bookings (23)" at bounding box center [216, 59] width 69 height 8
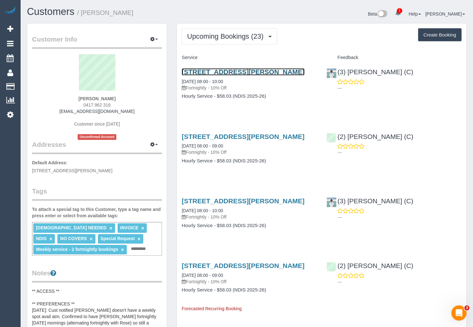
click at [215, 71] on link "4 Bayles Court, Donvale, VIC 3111" at bounding box center [243, 71] width 123 height 7
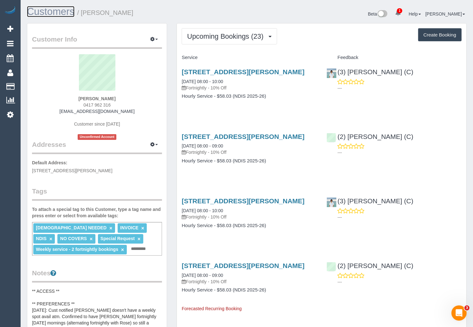
click at [58, 11] on link "Customers" at bounding box center [51, 11] width 48 height 11
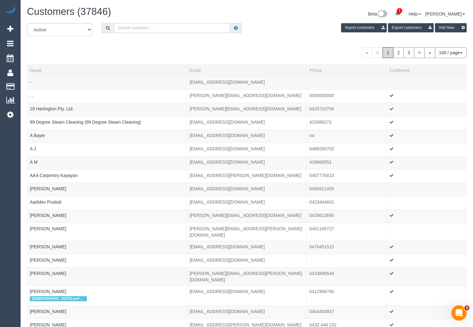
click at [140, 28] on input "text" at bounding box center [172, 28] width 116 height 10
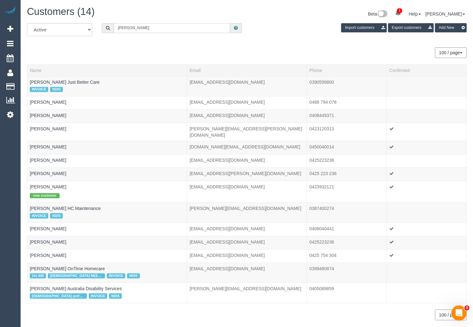
click at [172, 29] on input "Estelle" at bounding box center [172, 28] width 116 height 10
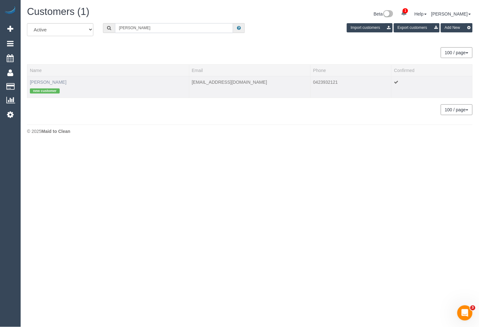
type input "Estelle Z"
click at [45, 81] on link "Estelle Zajac" at bounding box center [48, 82] width 36 height 5
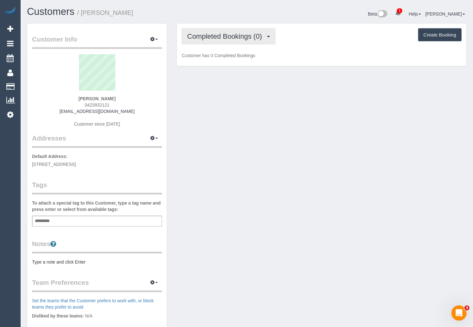
click at [245, 37] on span "Completed Bookings (0)" at bounding box center [226, 36] width 78 height 8
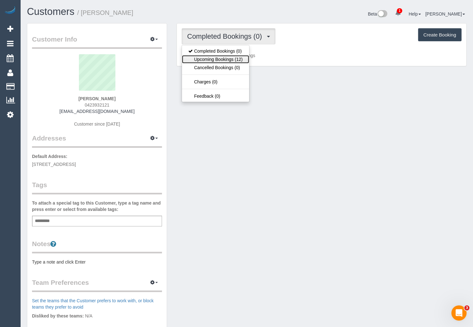
click at [232, 58] on link "Upcoming Bookings (12)" at bounding box center [215, 59] width 67 height 8
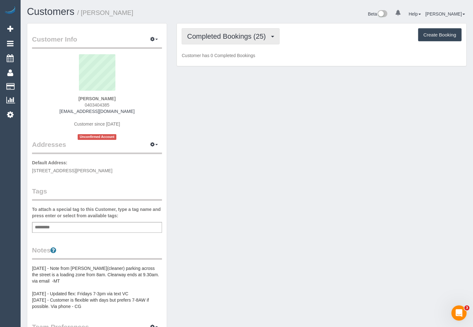
click at [264, 35] on span "Completed Bookings (25)" at bounding box center [228, 36] width 82 height 8
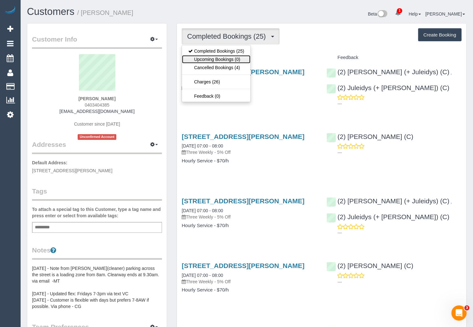
click at [231, 59] on link "Upcoming Bookings (0)" at bounding box center [216, 59] width 69 height 8
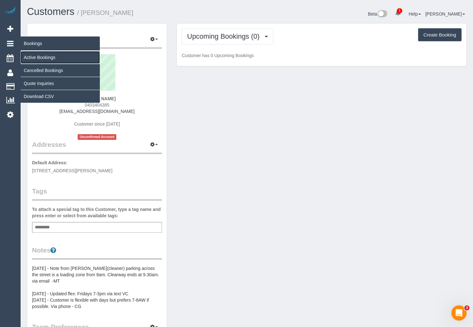
click at [36, 56] on link "Active Bookings" at bounding box center [60, 57] width 79 height 13
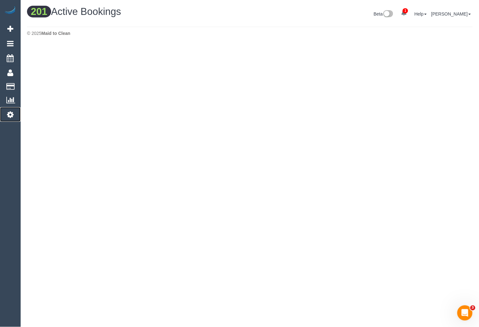
click at [10, 112] on icon at bounding box center [10, 115] width 7 height 8
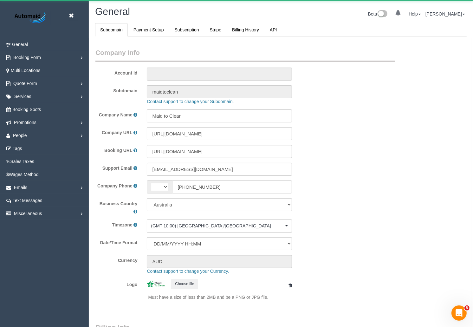
select select "string:AU"
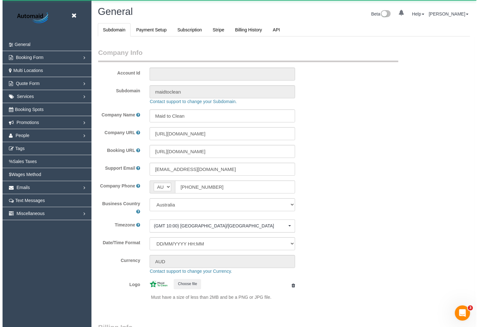
scroll to position [1483, 473]
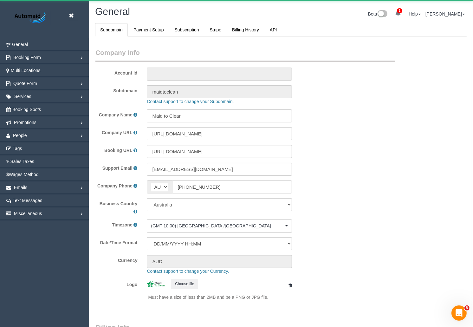
select select "1"
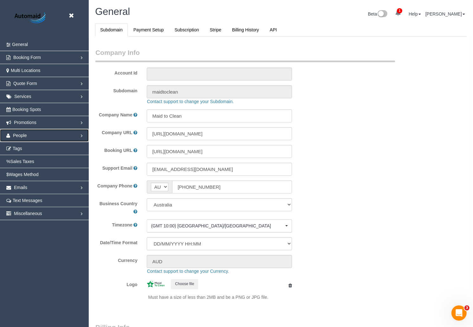
click at [78, 134] on link "People" at bounding box center [44, 135] width 89 height 13
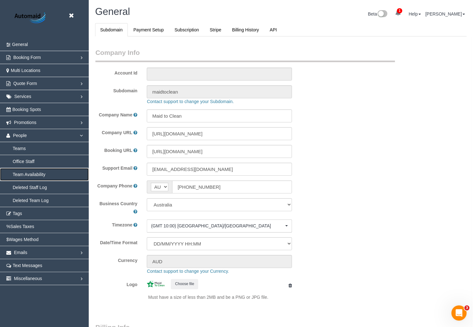
click at [49, 174] on link "Team Availability" at bounding box center [44, 174] width 89 height 13
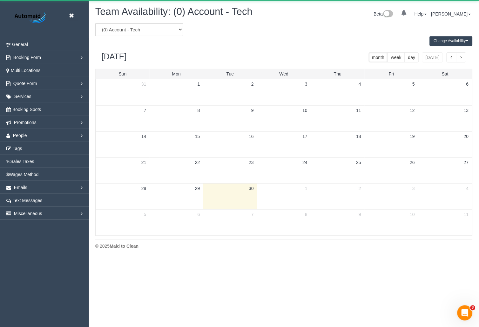
scroll to position [259, 479]
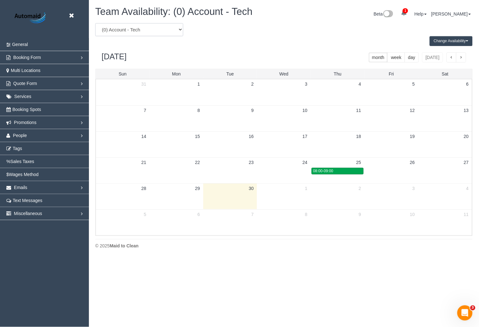
click at [145, 27] on select "(0) Account - Tech (0) Office (0) [PERSON_NAME] Test Account (1) [PERSON_NAME] …" at bounding box center [139, 29] width 88 height 13
click at [155, 33] on select "(0) Account - Tech (0) Office (0) [PERSON_NAME] Test Account (1) [PERSON_NAME] …" at bounding box center [139, 29] width 88 height 13
select select "number:119591"
click at [95, 23] on select "(0) Account - Tech (0) Office (0) [PERSON_NAME] Test Account (1) [PERSON_NAME] …" at bounding box center [139, 29] width 88 height 13
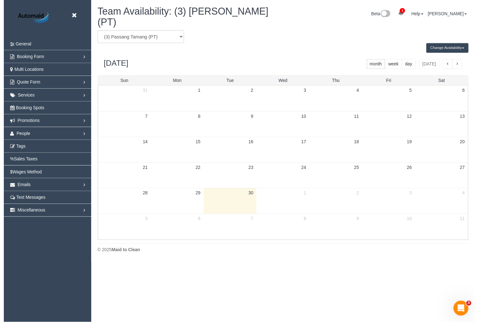
scroll to position [31465, 31253]
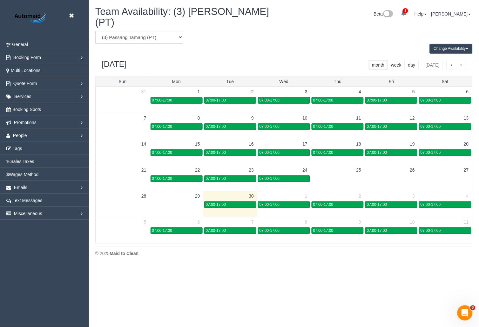
click at [446, 48] on button "Change Availability" at bounding box center [450, 49] width 43 height 10
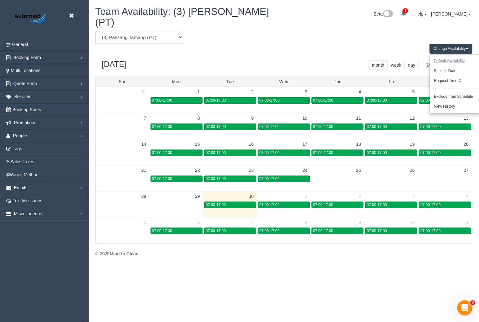
click at [442, 60] on button "Default Availability" at bounding box center [449, 61] width 39 height 10
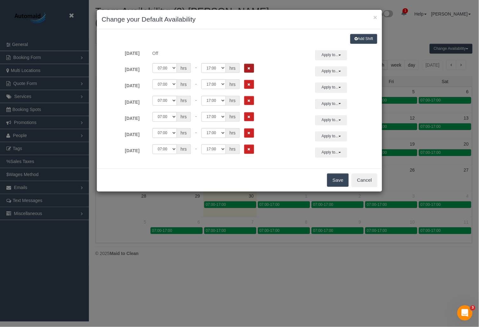
click at [250, 67] on icon "Remove Shift" at bounding box center [249, 68] width 3 height 3
click at [249, 81] on button "Remove Shift" at bounding box center [249, 84] width 10 height 9
click at [249, 104] on button "Remove Shift" at bounding box center [249, 100] width 10 height 9
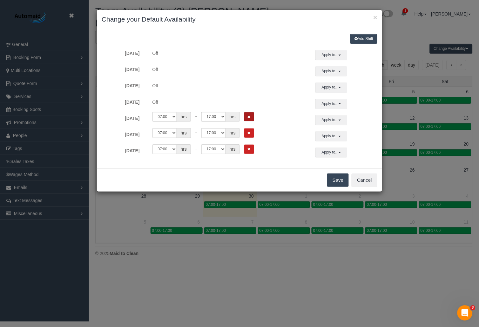
click at [250, 116] on icon "Remove Shift" at bounding box center [249, 116] width 3 height 3
click at [250, 132] on button "Remove Shift" at bounding box center [249, 133] width 10 height 9
click at [249, 149] on icon "Remove Shift" at bounding box center [249, 149] width 3 height 3
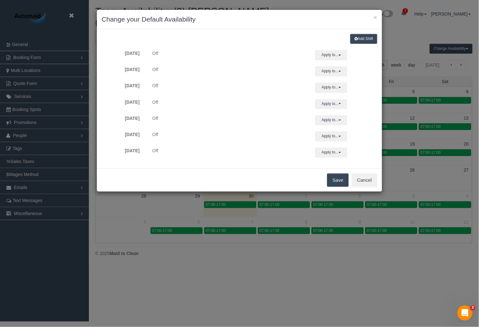
click at [336, 183] on button "Save" at bounding box center [338, 180] width 22 height 13
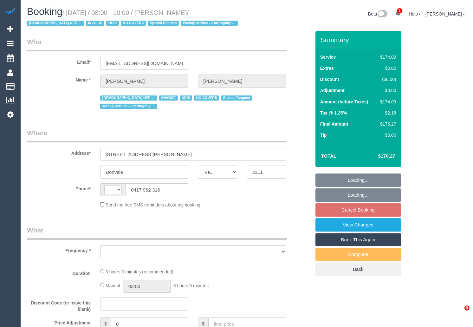
select select "VIC"
select select "object:435"
select select "number:28"
select select "number:14"
select select "number:19"
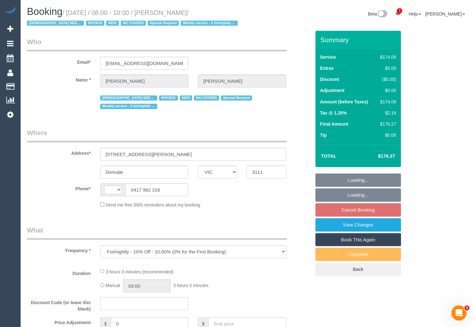
select select "number:25"
select select "number:35"
select select "number:11"
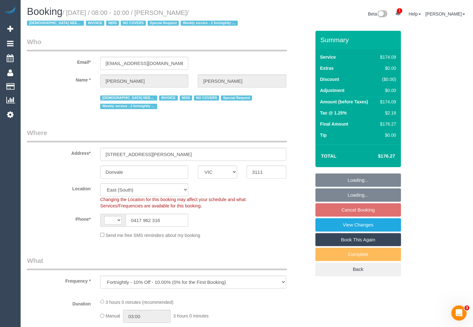
select select "object:839"
select select "string:AU"
select select "180"
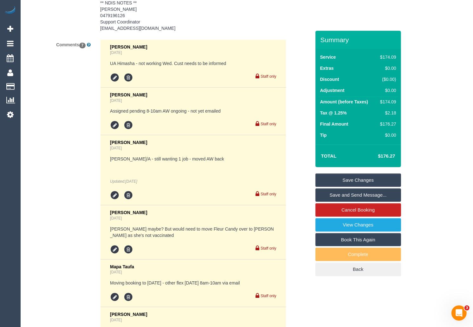
scroll to position [1311, 0]
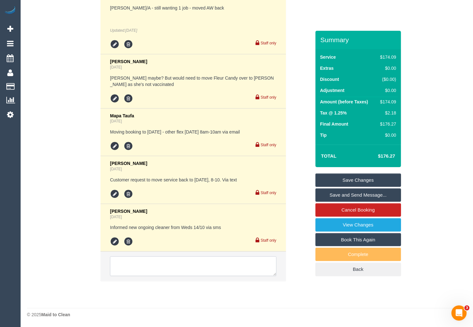
click at [217, 268] on textarea at bounding box center [193, 266] width 166 height 20
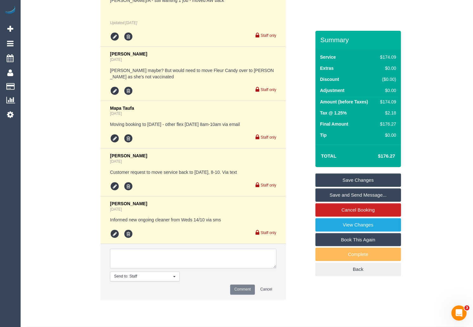
scroll to position [1312, 0]
type textarea "I"
type textarea "Customer asked for cleaner's name via SMS"
click at [239, 294] on button "Comment" at bounding box center [242, 289] width 25 height 10
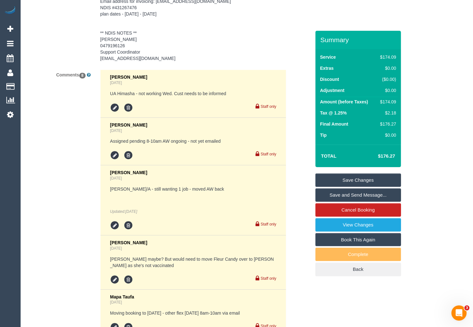
scroll to position [1358, 0]
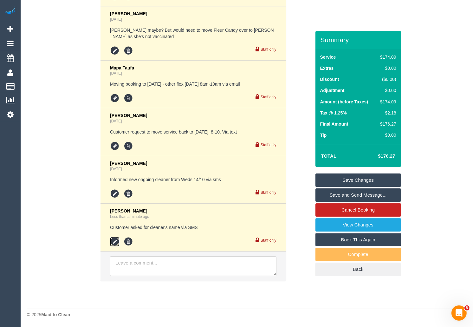
click at [115, 241] on icon at bounding box center [115, 242] width 10 height 10
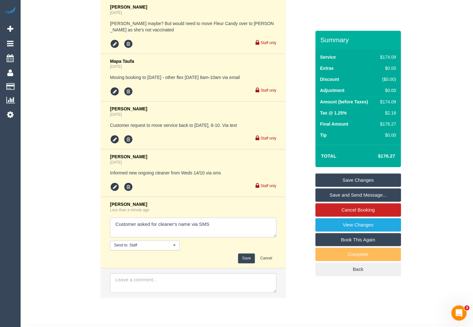
click at [222, 230] on textarea at bounding box center [193, 228] width 166 height 20
click at [192, 229] on textarea at bounding box center [193, 228] width 166 height 20
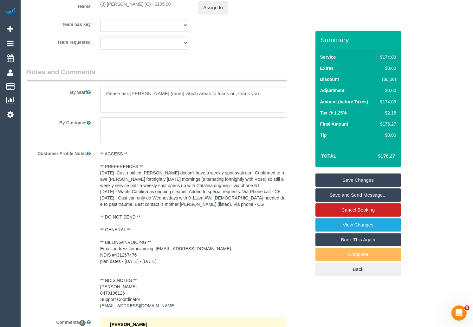
scroll to position [813, 0]
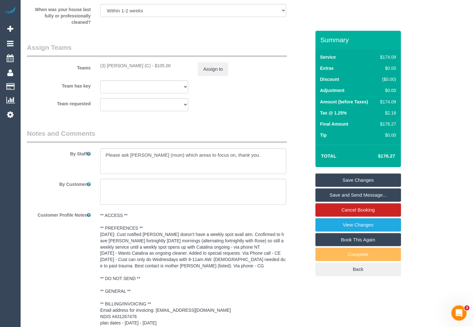
drag, startPoint x: 101, startPoint y: 65, endPoint x: 158, endPoint y: 66, distance: 57.4
click at [158, 66] on div "(3) [PERSON_NAME] (C) - $105.00" at bounding box center [144, 66] width 88 height 6
drag, startPoint x: 158, startPoint y: 66, endPoint x: 99, endPoint y: 67, distance: 59.0
click at [99, 67] on div "(3) [PERSON_NAME] (C) - $105.00" at bounding box center [145, 66] width 98 height 6
copy div "(3) [PERSON_NAME] (C)"
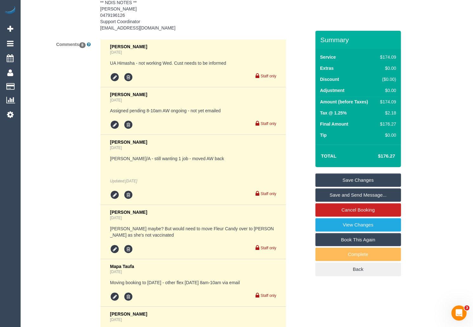
scroll to position [1382, 0]
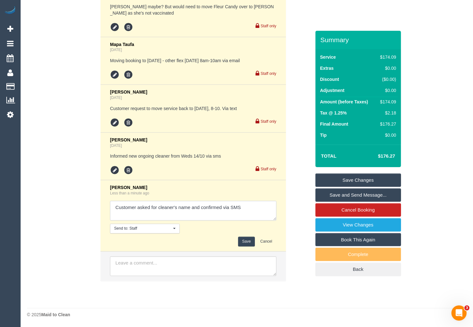
click at [224, 207] on textarea at bounding box center [193, 211] width 166 height 20
paste textarea "(3) [PERSON_NAME] (C)"
type textarea "Customer asked for cleaner's name and confirmed (3) [PERSON_NAME] (C) via SMS"
click at [249, 243] on button "Save" at bounding box center [246, 242] width 17 height 10
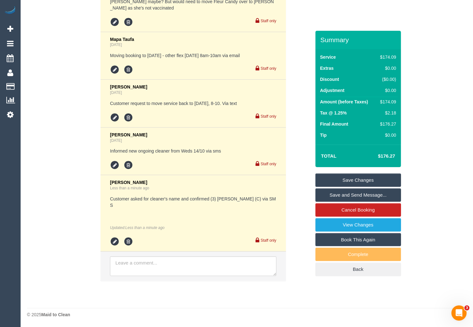
click at [371, 181] on link "Save Changes" at bounding box center [359, 180] width 86 height 13
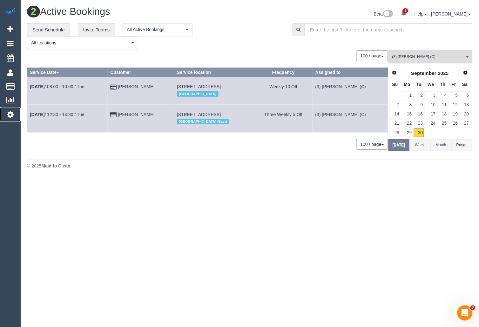
click at [12, 112] on icon at bounding box center [10, 115] width 7 height 8
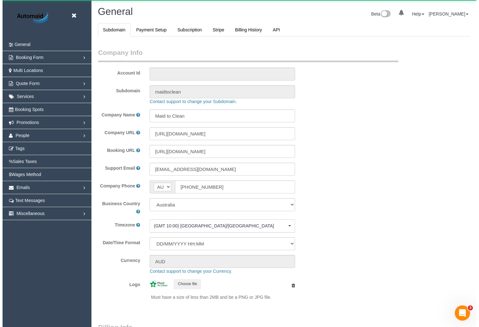
scroll to position [1483, 473]
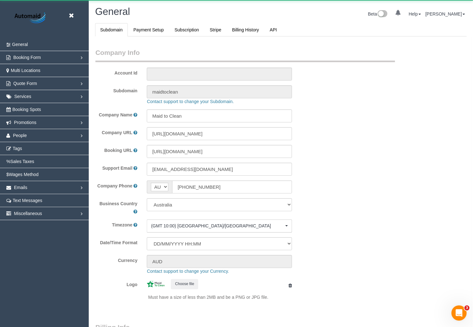
select select "1"
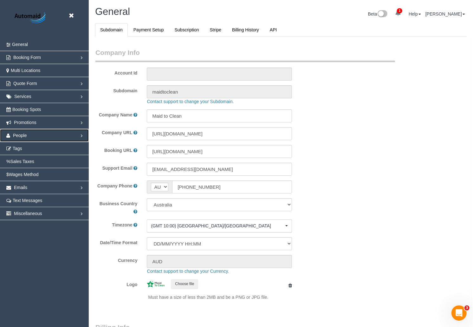
click at [67, 133] on link "People" at bounding box center [44, 135] width 89 height 13
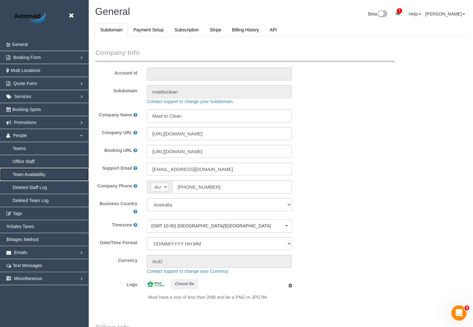
click at [49, 172] on link "Team Availability" at bounding box center [44, 174] width 89 height 13
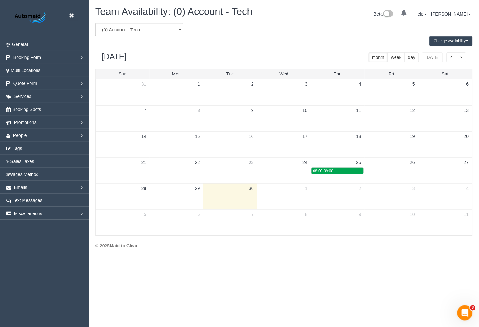
scroll to position [259, 479]
click at [152, 30] on select "(0) Account - Tech (0) Office (0) Raunak Test Account (1) Debbie Brodjanac (FT)…" at bounding box center [139, 29] width 88 height 13
click at [163, 24] on select "(0) Account - Tech (0) Office (0) Raunak Test Account (1) Debbie Brodjanac (FT)…" at bounding box center [139, 29] width 88 height 13
select select "number:95421"
click at [95, 23] on select "(0) Account - Tech (0) Office (0) Raunak Test Account (1) Debbie Brodjanac (FT)…" at bounding box center [139, 29] width 88 height 13
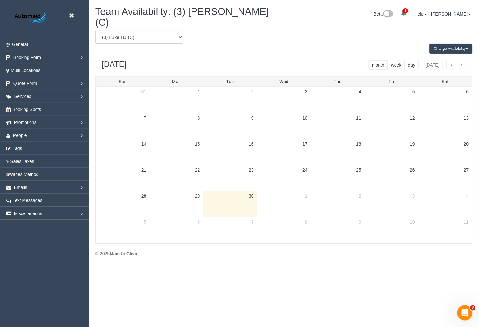
scroll to position [31473, 31253]
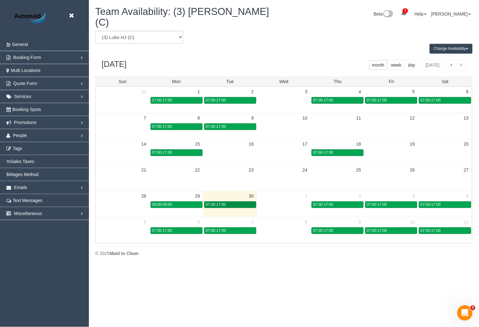
click at [228, 202] on div "07:00-17:00" at bounding box center [230, 204] width 49 height 5
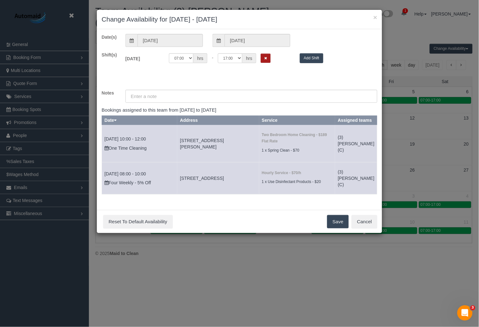
click at [267, 57] on button "Remove Shift" at bounding box center [266, 58] width 10 height 9
click at [339, 225] on button "Save" at bounding box center [338, 221] width 22 height 13
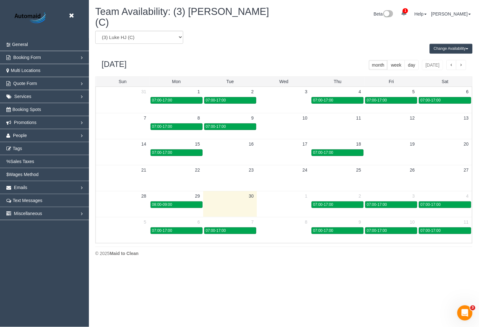
click at [48, 260] on div "Beta Close Settings General Booking Form Install Form Customize Form Fields Def…" at bounding box center [44, 163] width 89 height 327
click at [70, 13] on icon at bounding box center [71, 16] width 8 height 8
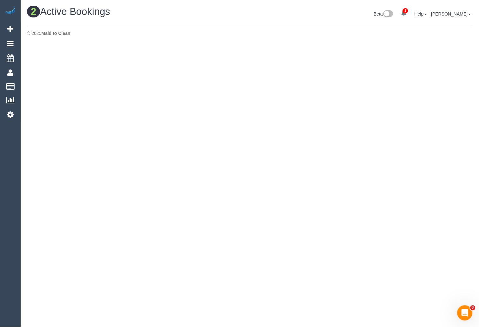
scroll to position [179, 479]
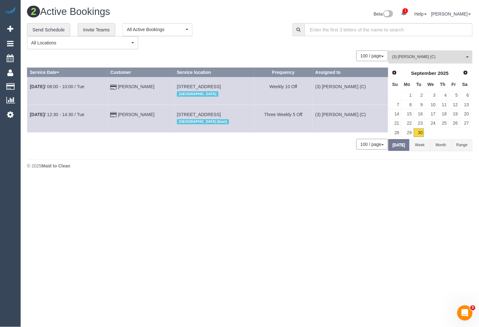
click at [449, 57] on span "(3) [PERSON_NAME] (C)" at bounding box center [428, 56] width 72 height 5
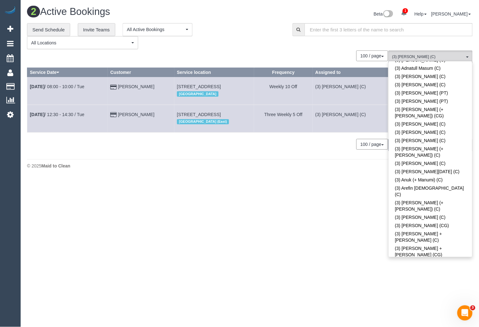
click at [444, 327] on link "(3) [PERSON_NAME] (C)" at bounding box center [429, 332] width 83 height 8
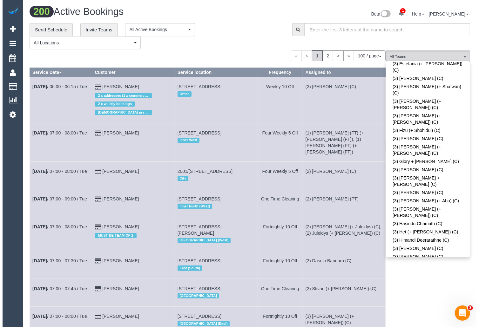
scroll to position [3594, 473]
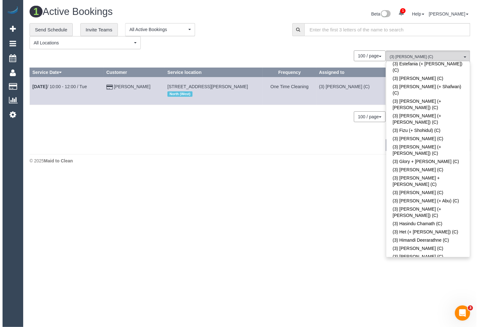
scroll to position [173, 479]
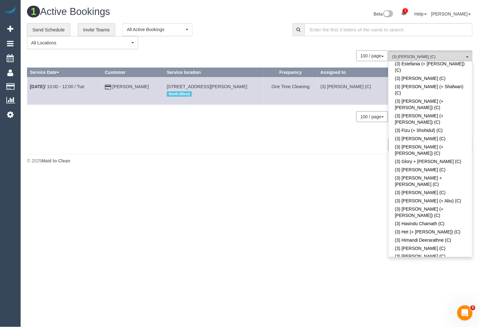
click at [236, 36] on div "**********" at bounding box center [155, 36] width 256 height 26
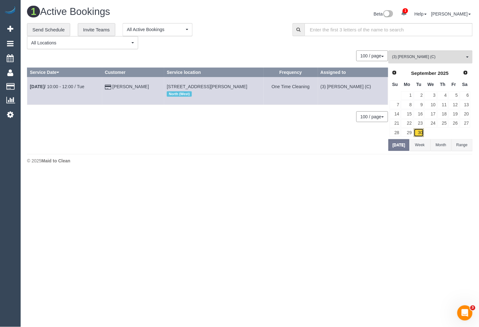
click at [418, 133] on link "30" at bounding box center [418, 133] width 10 height 9
click at [246, 187] on body "1 Beta Your Notifications You have 0 alerts × You have 3 to charge for 29/09/20…" at bounding box center [239, 163] width 479 height 327
click at [74, 85] on link "Sep 30th / 10:00 - 12:00 / Tue" at bounding box center [57, 86] width 55 height 5
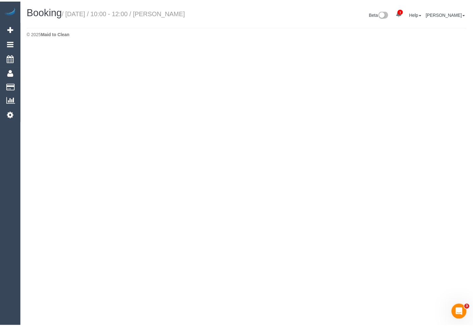
scroll to position [756, 473]
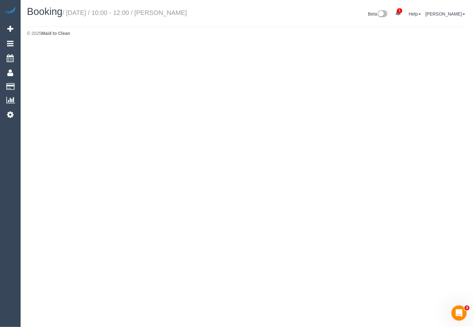
select select "VIC"
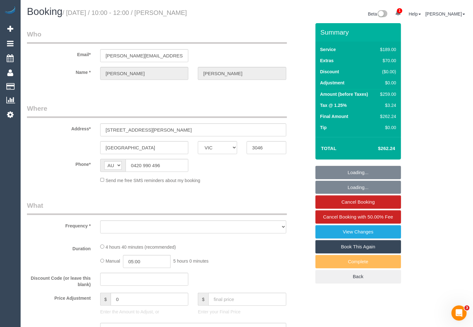
select select "object:6544"
select select "string:stripe-pm_1RPzT62GScqysDRVXXqmPodS"
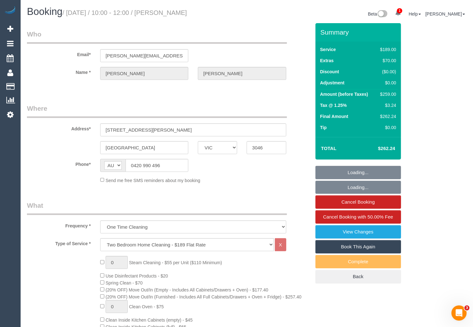
scroll to position [972, 473]
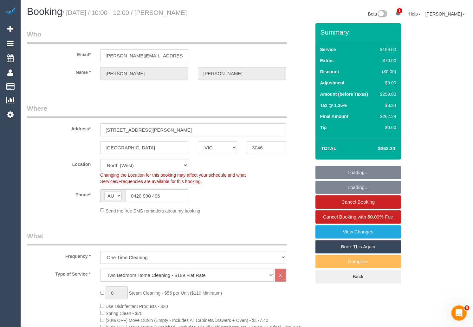
select select "object:7545"
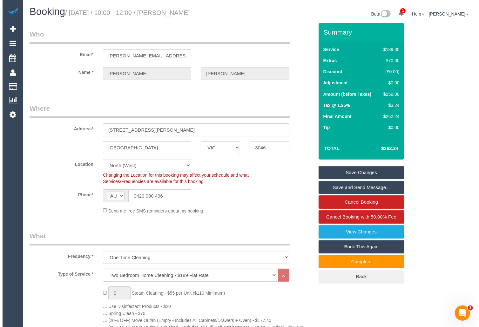
scroll to position [1283, 473]
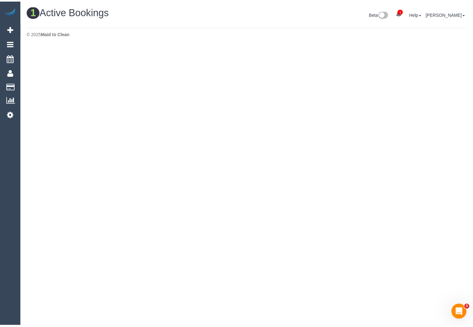
scroll to position [173, 479]
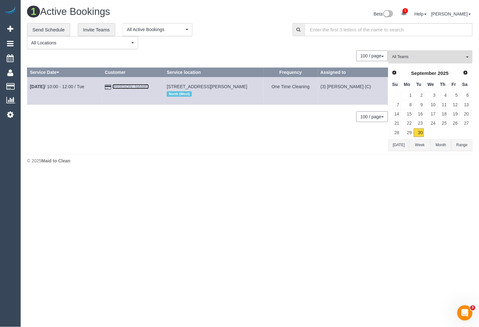
click at [142, 86] on link "Brett Carroll" at bounding box center [130, 86] width 36 height 5
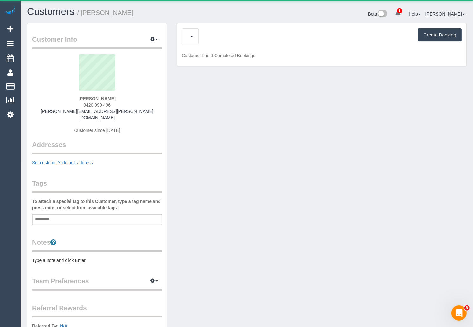
scroll to position [469, 473]
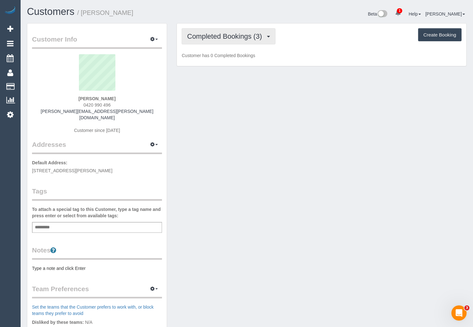
click at [258, 34] on span "Completed Bookings (3)" at bounding box center [226, 36] width 78 height 8
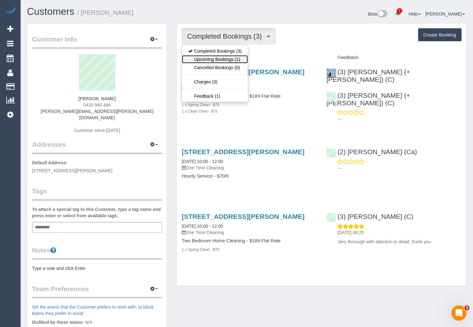
click at [233, 62] on link "Upcoming Bookings (1)" at bounding box center [215, 59] width 66 height 8
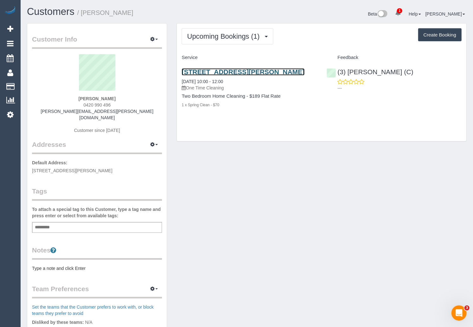
click at [247, 71] on link "35 Rhodes Parade, 5, Oak Park, VIC 3046" at bounding box center [243, 71] width 123 height 7
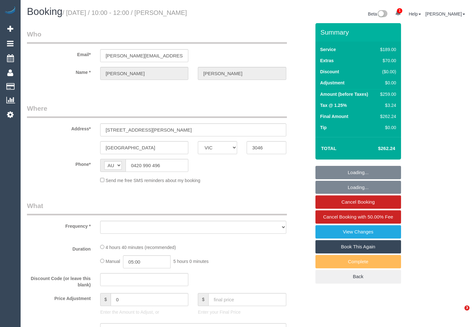
select select "VIC"
select select "object:1542"
select select "string:stripe-pm_1RPzT62GScqysDRVXXqmPodS"
select select "number:28"
select select "number:14"
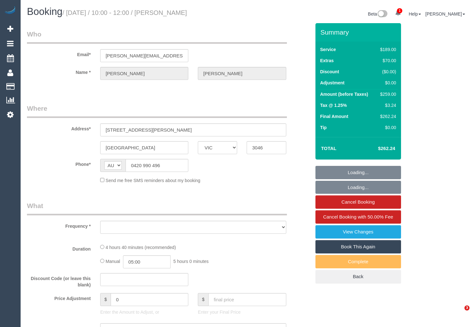
select select "number:18"
select select "number:25"
select select "number:33"
select select "number:26"
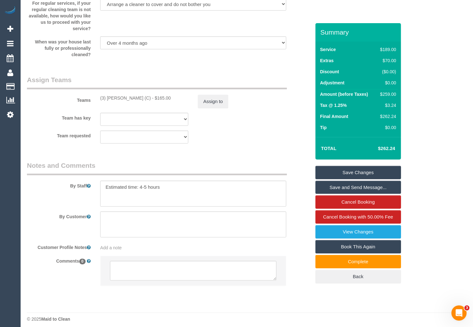
scroll to position [956, 0]
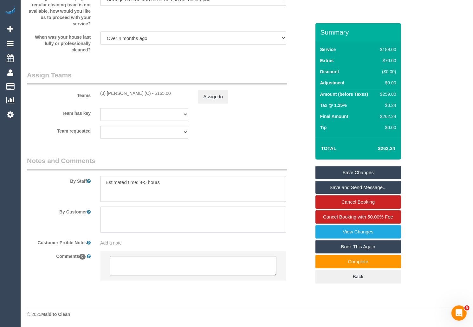
click at [208, 221] on textarea at bounding box center [193, 220] width 186 height 26
click at [200, 265] on textarea at bounding box center [193, 266] width 166 height 20
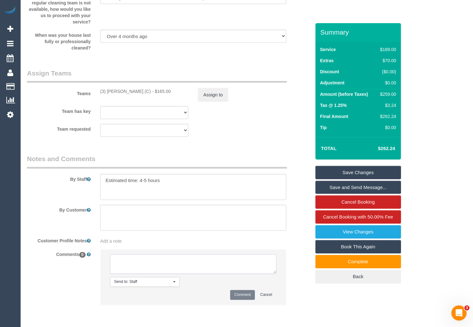
paste textarea "Cleaner(s) Unassigned: Reason Unassigned: Contact via: Which message sent: Addi…"
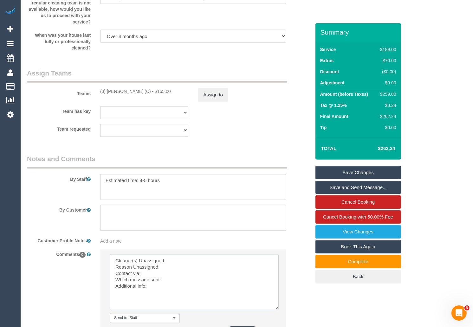
drag, startPoint x: 275, startPoint y: 274, endPoint x: 278, endPoint y: 310, distance: 36.6
click at [278, 310] on textarea at bounding box center [194, 282] width 169 height 56
click at [180, 262] on textarea at bounding box center [194, 282] width 169 height 56
drag, startPoint x: 100, startPoint y: 91, endPoint x: 130, endPoint y: 94, distance: 30.3
click at [130, 94] on div "(3) [PERSON_NAME] (C) - $165.00" at bounding box center [145, 91] width 98 height 6
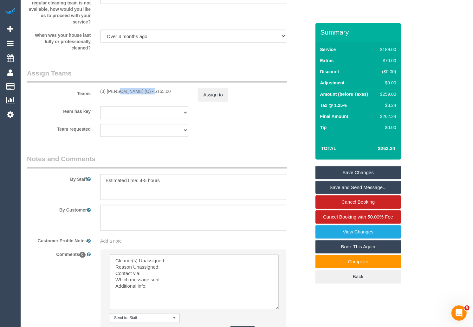
copy div "(3) [PERSON_NAME] (C)"
click at [188, 265] on textarea at bounding box center [194, 282] width 169 height 56
paste textarea "(3) [PERSON_NAME] (C)"
click at [180, 268] on textarea at bounding box center [194, 282] width 169 height 56
click at [155, 277] on textarea at bounding box center [194, 282] width 169 height 56
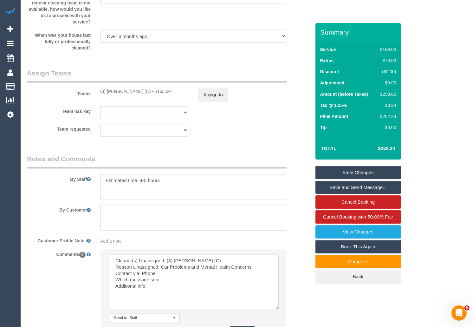
click at [168, 280] on textarea at bounding box center [194, 282] width 169 height 56
click at [150, 295] on textarea at bounding box center [194, 282] width 169 height 56
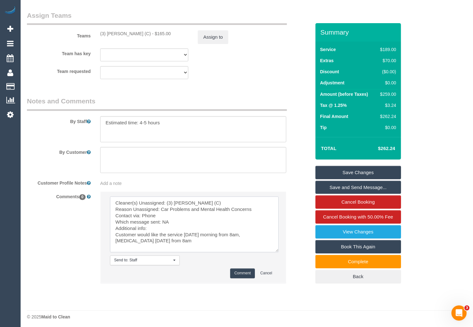
scroll to position [1018, 0]
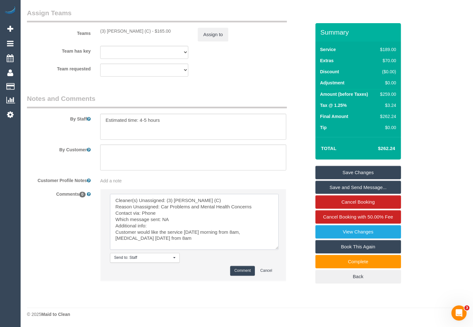
type textarea "Cleaner(s) Unassigned: (3) [PERSON_NAME] (C) Reason Unassigned: Car Problems an…"
click at [239, 270] on button "Comment" at bounding box center [242, 271] width 25 height 10
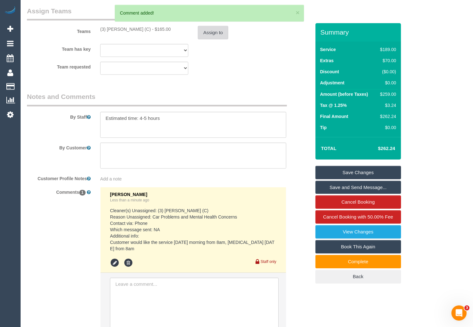
click at [208, 37] on button "Assign to" at bounding box center [213, 32] width 30 height 13
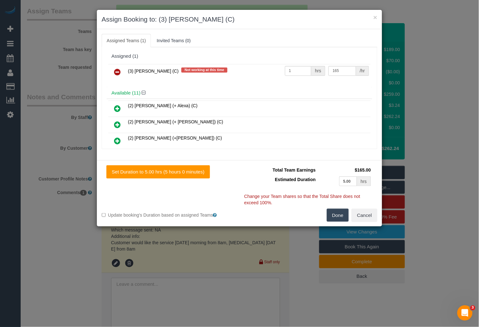
click at [117, 72] on icon at bounding box center [117, 72] width 7 height 8
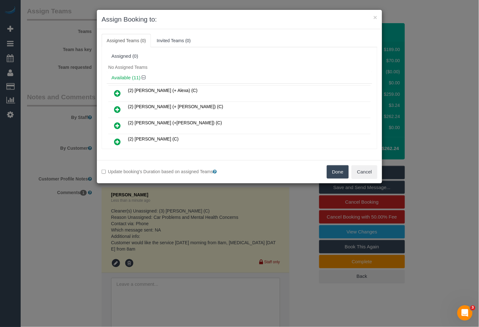
click at [334, 171] on button "Done" at bounding box center [338, 171] width 22 height 13
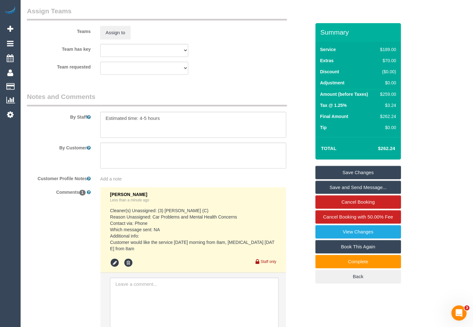
click at [341, 171] on link "Save Changes" at bounding box center [359, 172] width 86 height 13
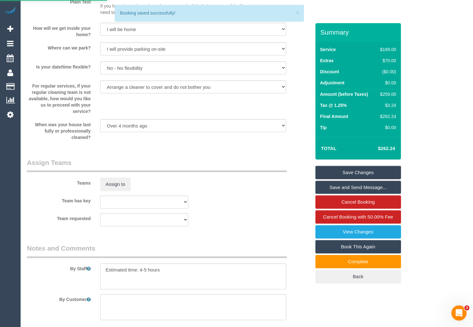
scroll to position [844, 0]
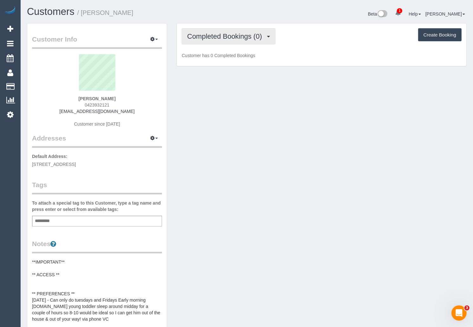
click at [252, 35] on span "Completed Bookings (0)" at bounding box center [226, 36] width 78 height 8
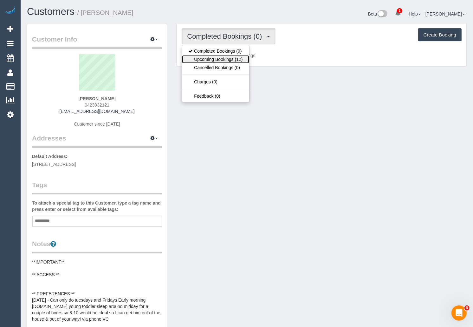
click at [235, 56] on link "Upcoming Bookings (12)" at bounding box center [215, 59] width 67 height 8
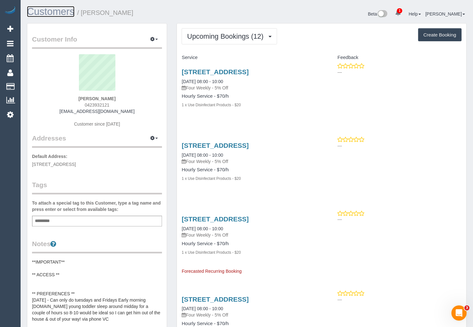
click at [62, 12] on link "Customers" at bounding box center [51, 11] width 48 height 11
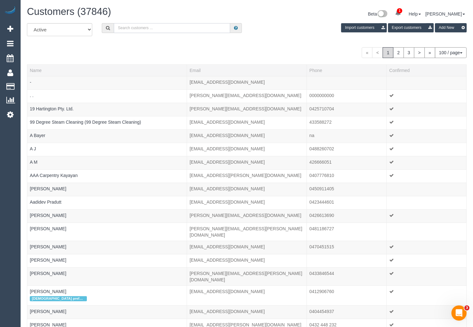
click at [170, 28] on input "text" at bounding box center [172, 28] width 116 height 10
paste input "[PERSON_NAME]"
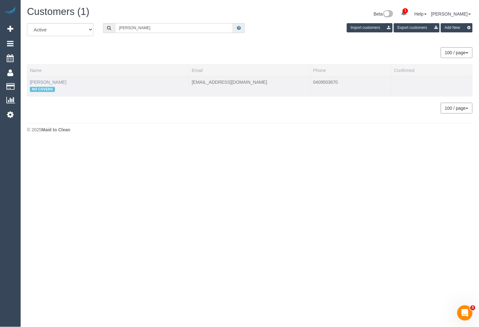
type input "[PERSON_NAME]"
click at [46, 80] on link "[PERSON_NAME]" at bounding box center [48, 82] width 36 height 5
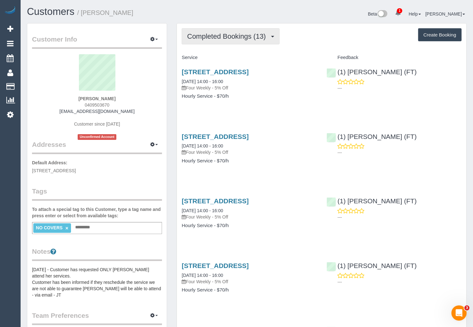
click at [255, 42] on button "Completed Bookings (13)" at bounding box center [231, 36] width 98 height 16
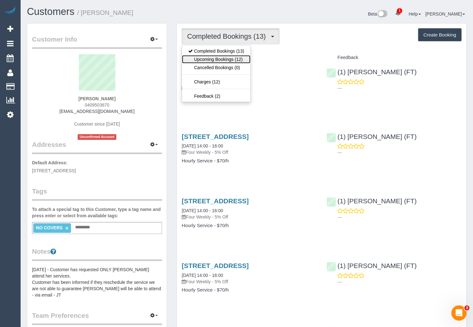
click at [233, 60] on link "Upcoming Bookings (12)" at bounding box center [216, 59] width 69 height 8
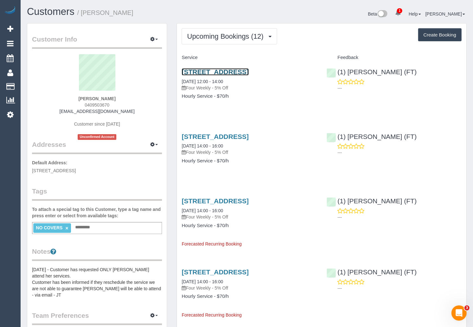
click at [249, 71] on link "[STREET_ADDRESS]" at bounding box center [215, 71] width 67 height 7
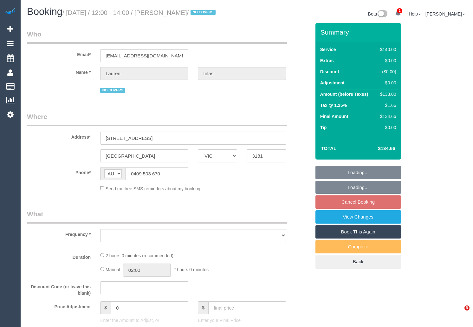
select select "VIC"
select select "string:stripe-pm_1Q0Y3D2GScqysDRVy50zOe4i"
select select "number:27"
select select "number:14"
select select "number:19"
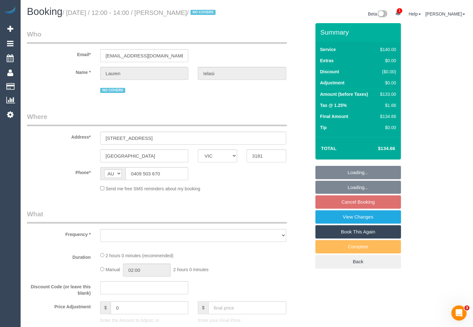
select select "number:25"
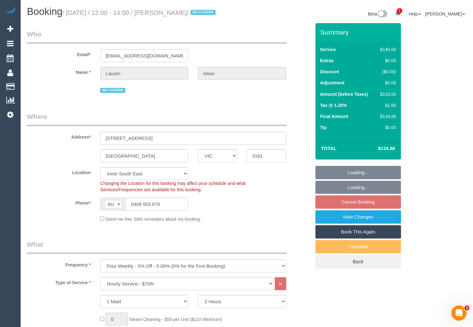
select select "object:1527"
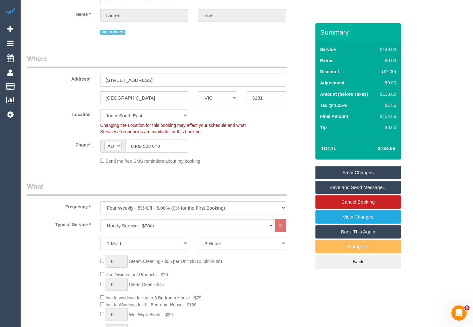
scroll to position [228, 0]
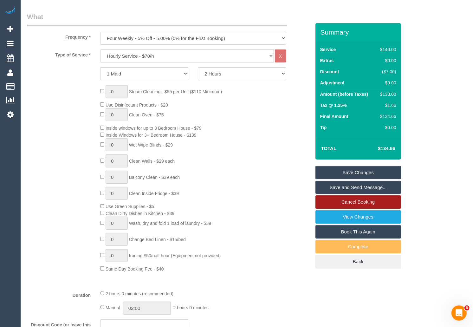
click at [356, 200] on link "Cancel Booking" at bounding box center [359, 201] width 86 height 13
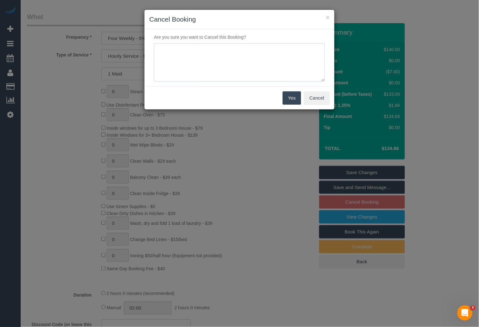
click at [195, 55] on textarea at bounding box center [239, 62] width 171 height 39
type textarea "Customer is unwell via SMS HB"
click at [292, 98] on button "Yes" at bounding box center [291, 97] width 18 height 13
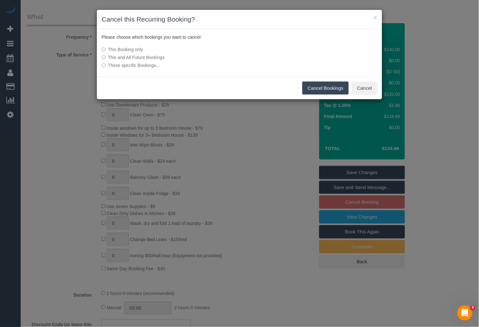
click at [323, 89] on button "Cancel Bookings" at bounding box center [325, 88] width 47 height 13
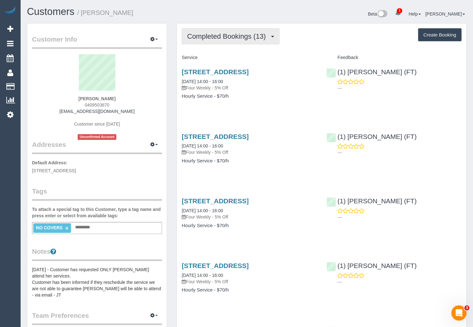
click at [229, 35] on span "Completed Bookings (13)" at bounding box center [228, 36] width 82 height 8
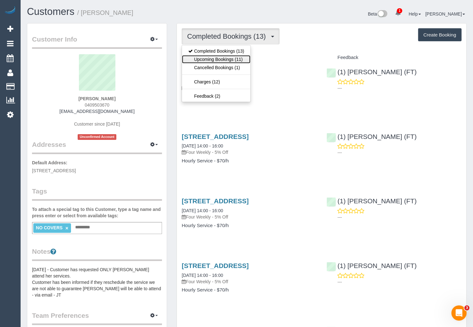
click at [226, 57] on link "Upcoming Bookings (11)" at bounding box center [216, 59] width 69 height 8
